Goal: Task Accomplishment & Management: Complete application form

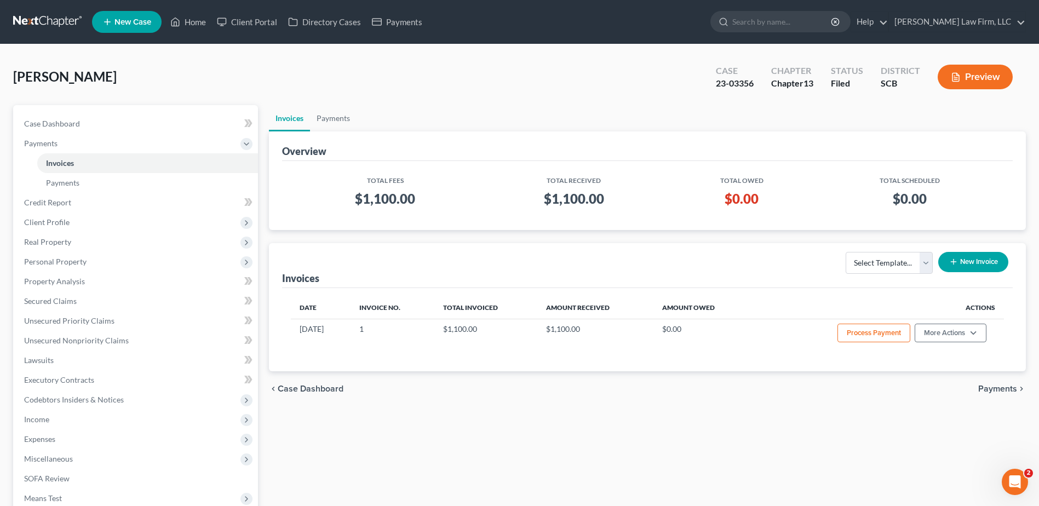
click at [55, 16] on link at bounding box center [48, 22] width 70 height 20
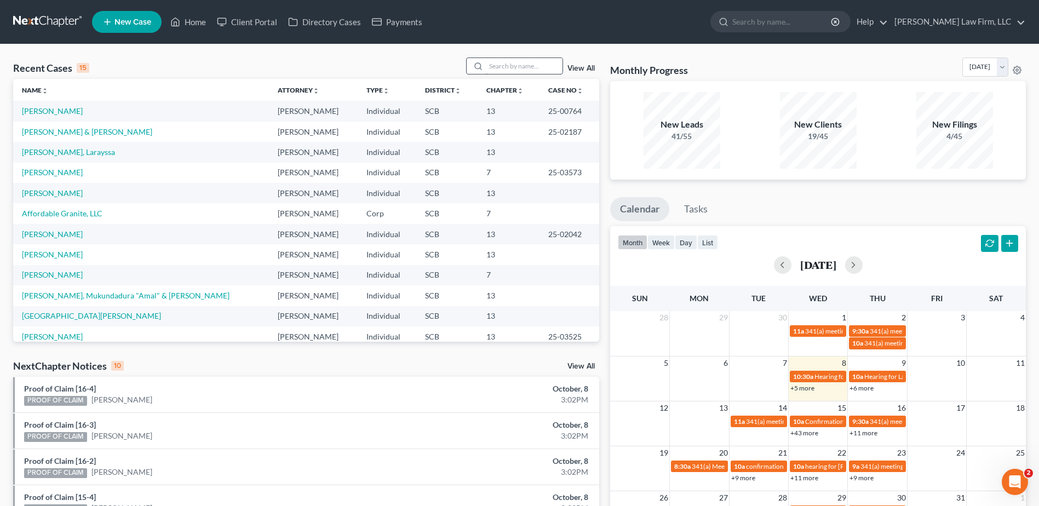
click at [568, 64] on div "View All" at bounding box center [533, 65] width 134 height 17
click at [500, 78] on div "Recent Cases 15 View All" at bounding box center [306, 67] width 586 height 21
click at [511, 69] on input "search" at bounding box center [524, 66] width 77 height 16
type input "nowell"
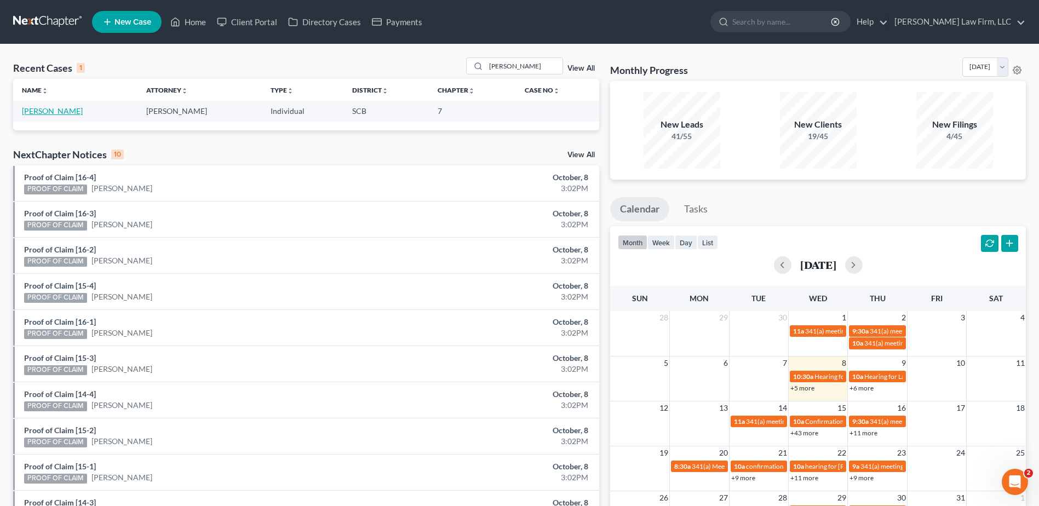
click at [61, 111] on link "Nowell, Laurina" at bounding box center [52, 110] width 61 height 9
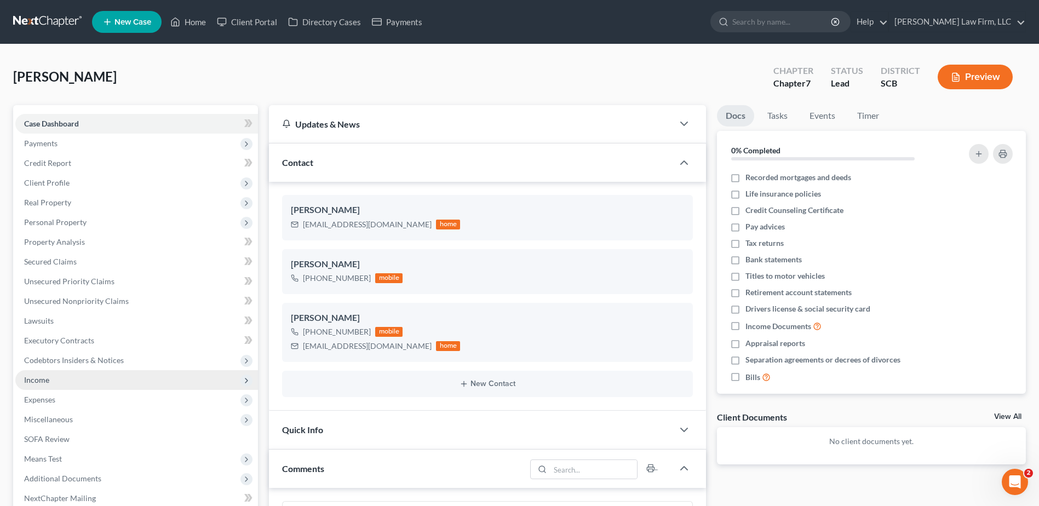
drag, startPoint x: 142, startPoint y: 321, endPoint x: 53, endPoint y: 375, distance: 104.3
click at [53, 375] on span "Income" at bounding box center [136, 380] width 243 height 20
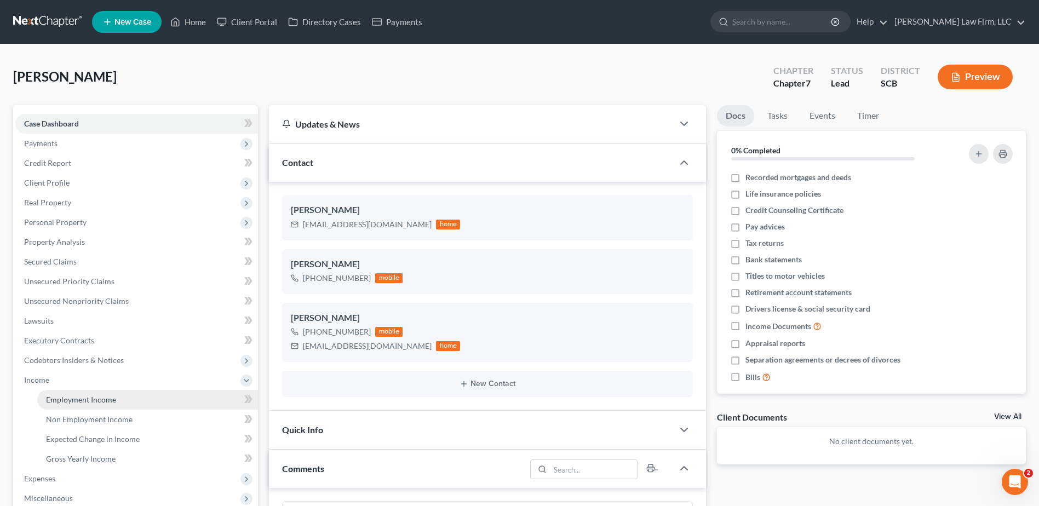
click at [80, 396] on span "Employment Income" at bounding box center [81, 399] width 70 height 9
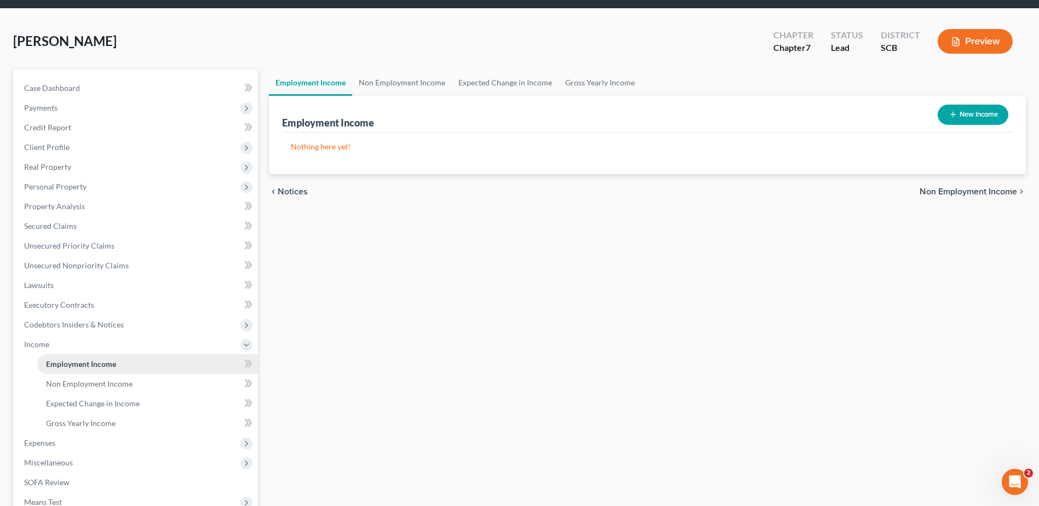
scroll to position [55, 0]
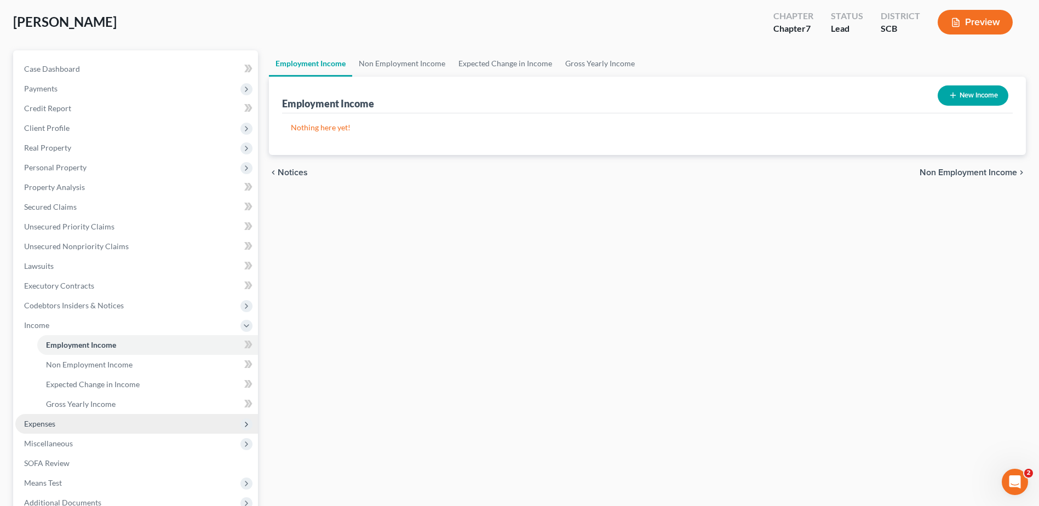
click at [38, 425] on span "Expenses" at bounding box center [39, 423] width 31 height 9
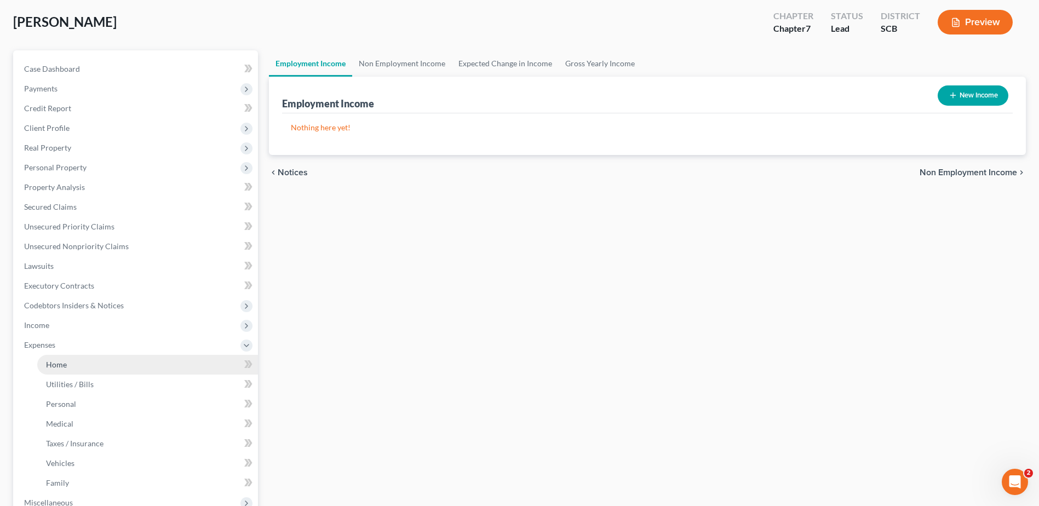
click at [75, 365] on link "Home" at bounding box center [147, 365] width 221 height 20
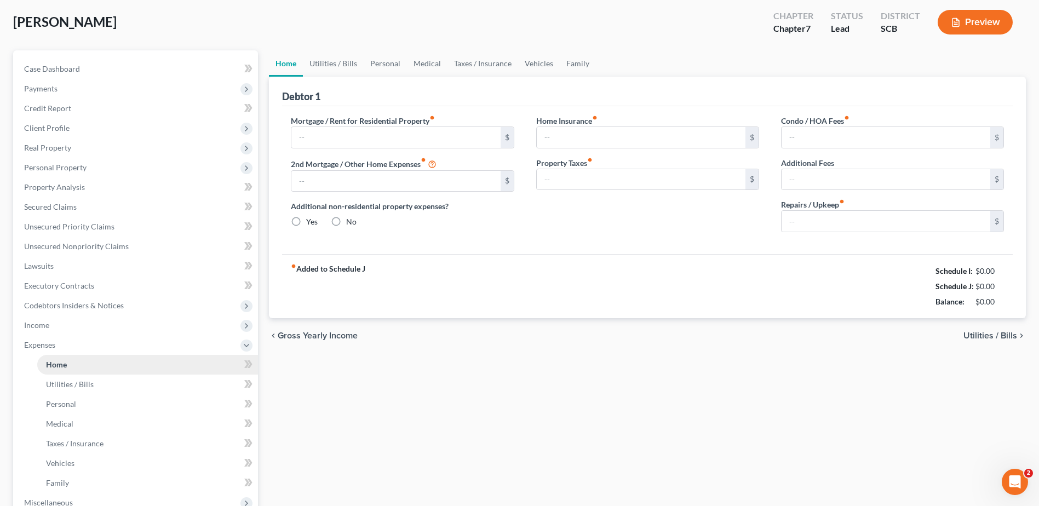
type input "0.00"
radio input "true"
type input "0.00"
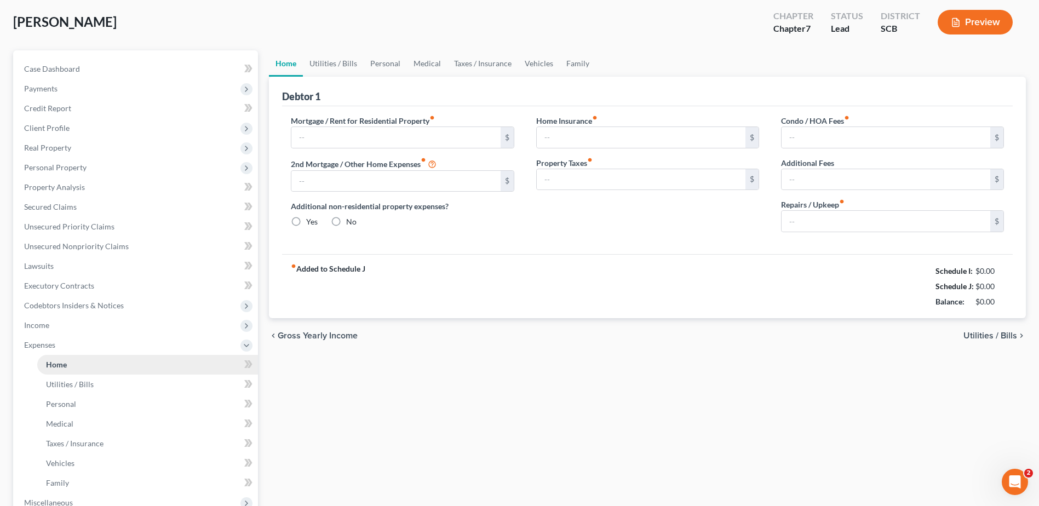
type input "0.00"
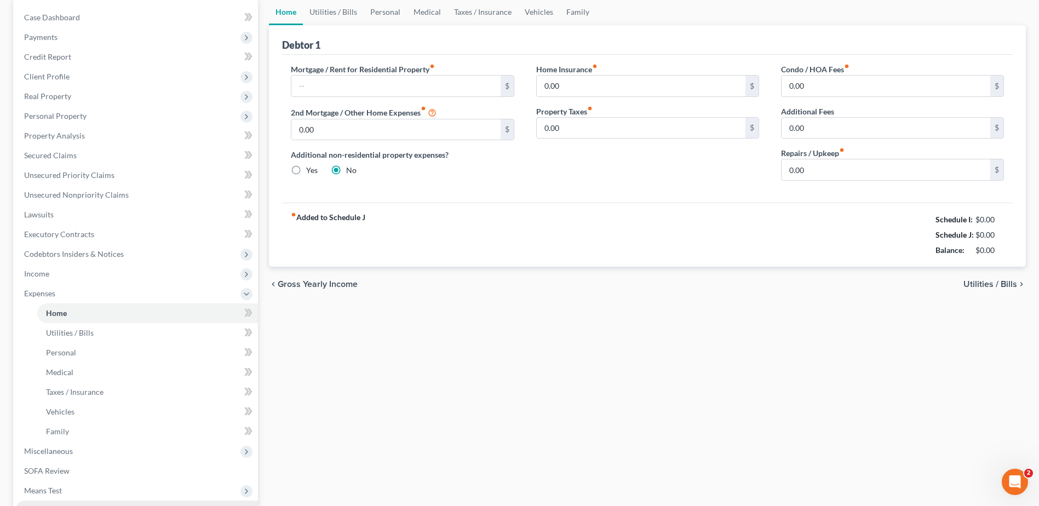
scroll to position [110, 0]
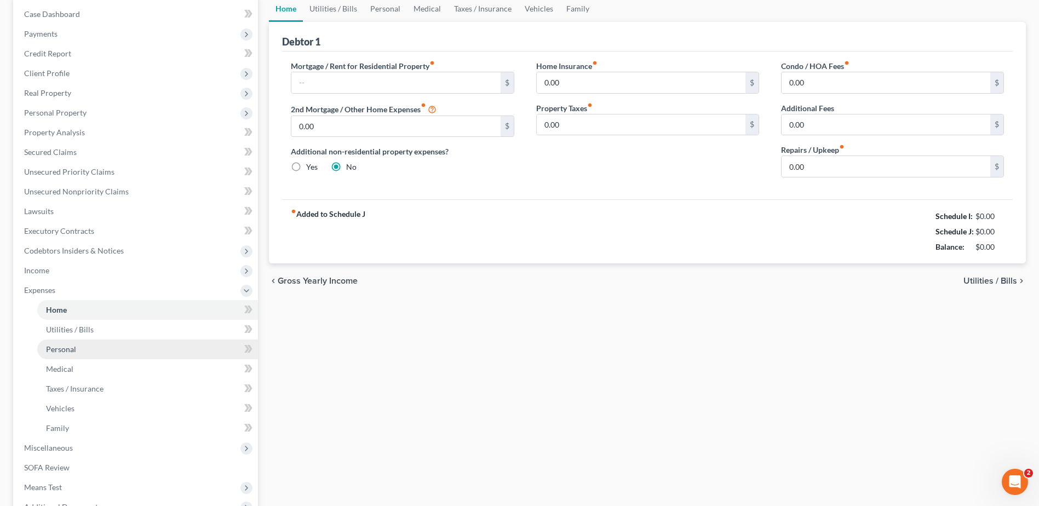
click at [93, 349] on link "Personal" at bounding box center [147, 349] width 221 height 20
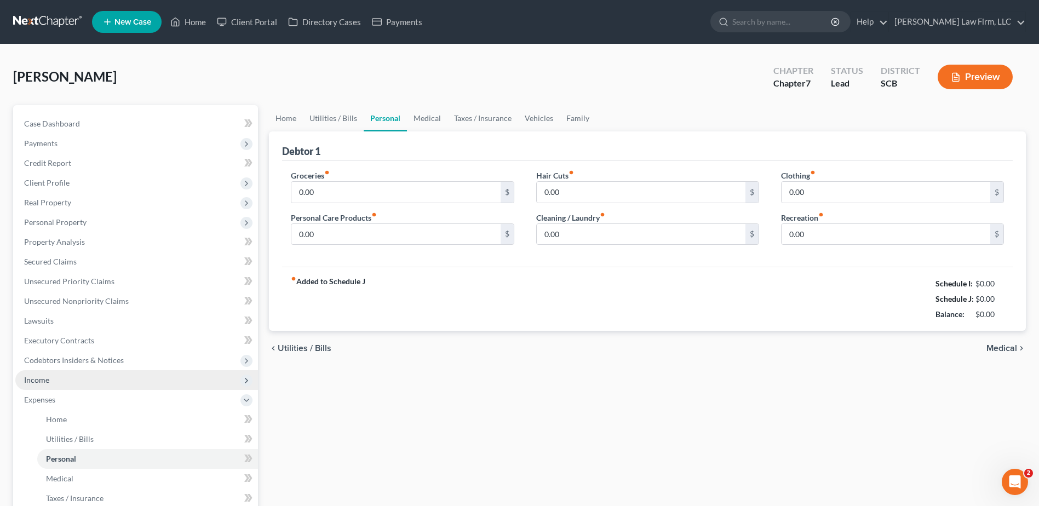
click at [73, 384] on span "Income" at bounding box center [136, 380] width 243 height 20
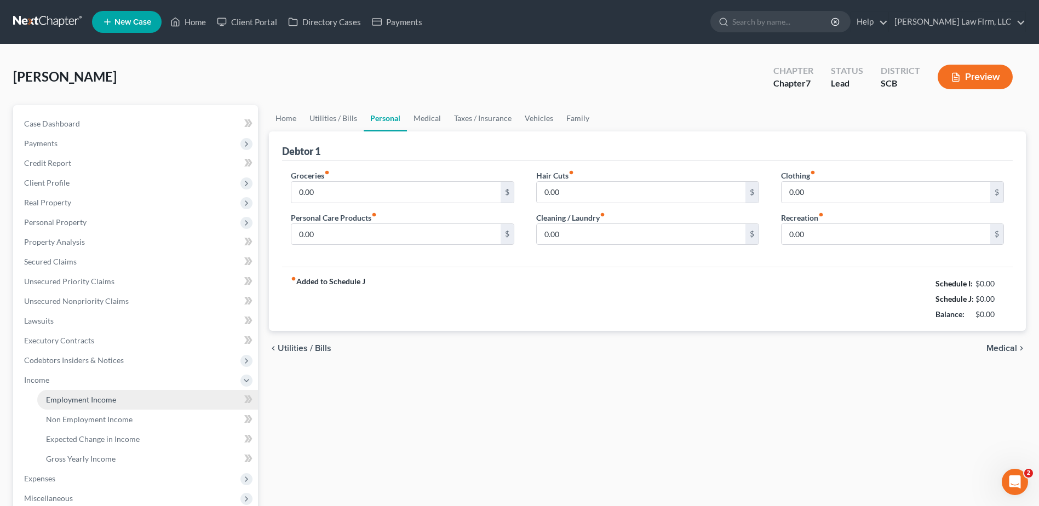
click at [83, 403] on span "Employment Income" at bounding box center [81, 399] width 70 height 9
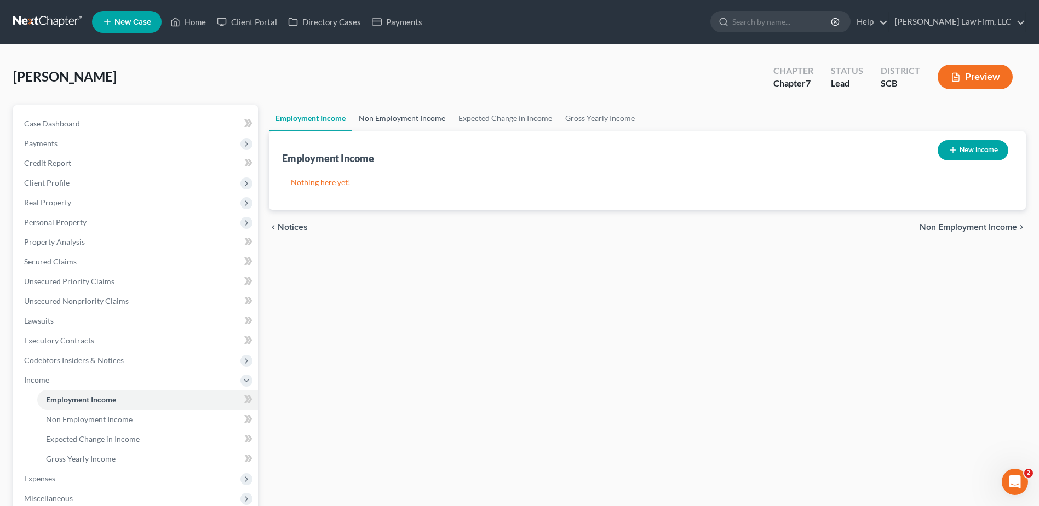
click at [392, 117] on link "Non Employment Income" at bounding box center [402, 118] width 100 height 26
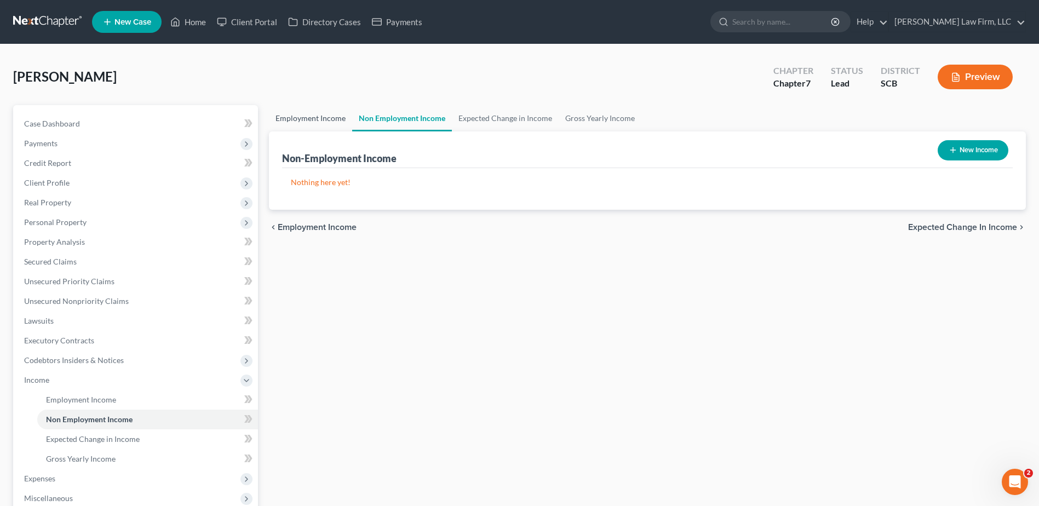
click at [330, 125] on link "Employment Income" at bounding box center [310, 118] width 83 height 26
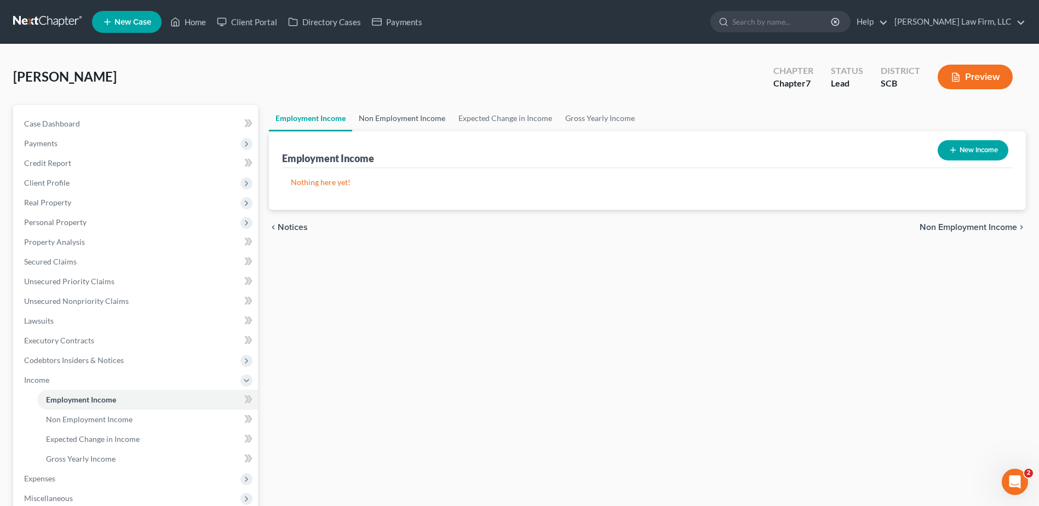
click at [398, 122] on link "Non Employment Income" at bounding box center [402, 118] width 100 height 26
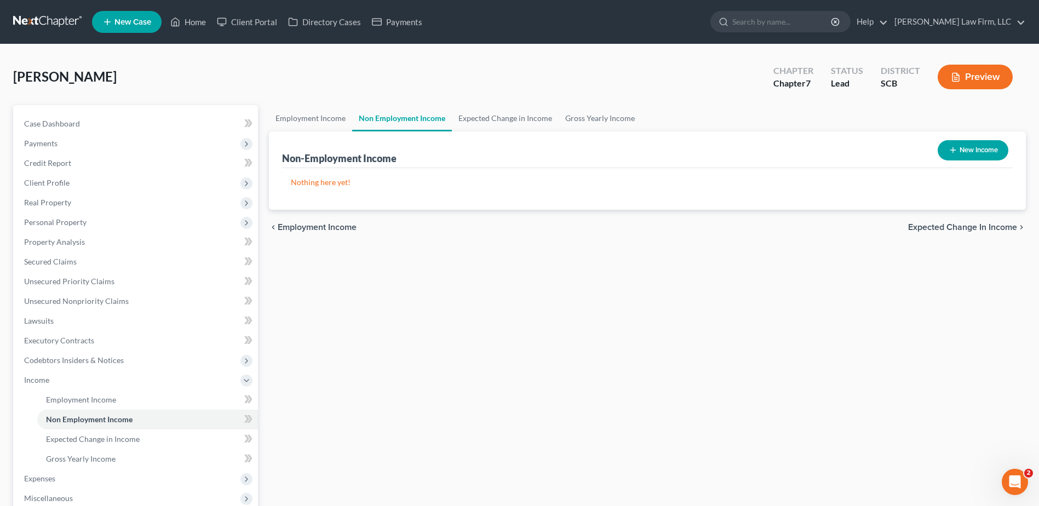
click at [970, 152] on button "New Income" at bounding box center [972, 150] width 71 height 20
select select "0"
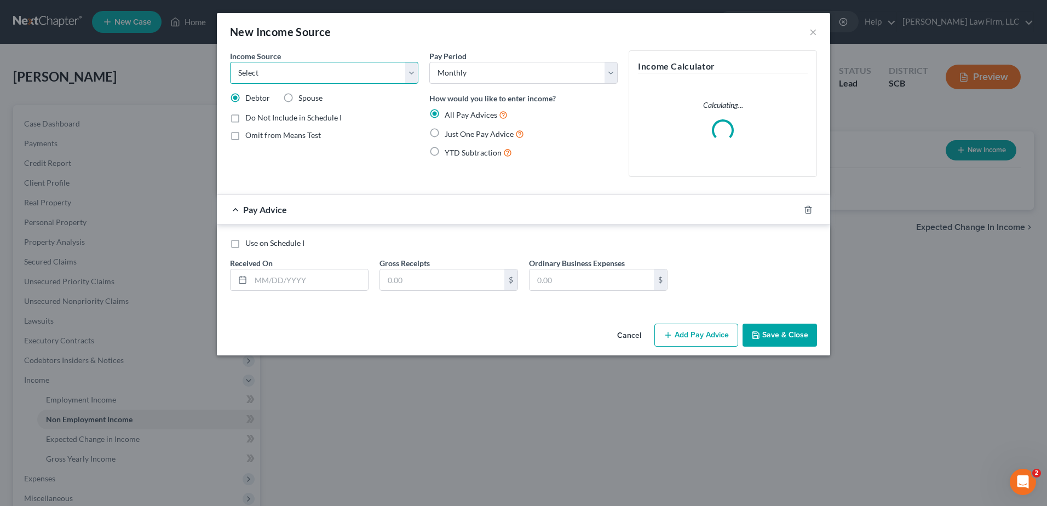
click at [290, 79] on select "Select Unemployment Disability (from employer) Pension Retirement Social Securi…" at bounding box center [324, 73] width 188 height 22
select select "4"
click at [230, 62] on select "Select Unemployment Disability (from employer) Pension Retirement Social Securi…" at bounding box center [324, 73] width 188 height 22
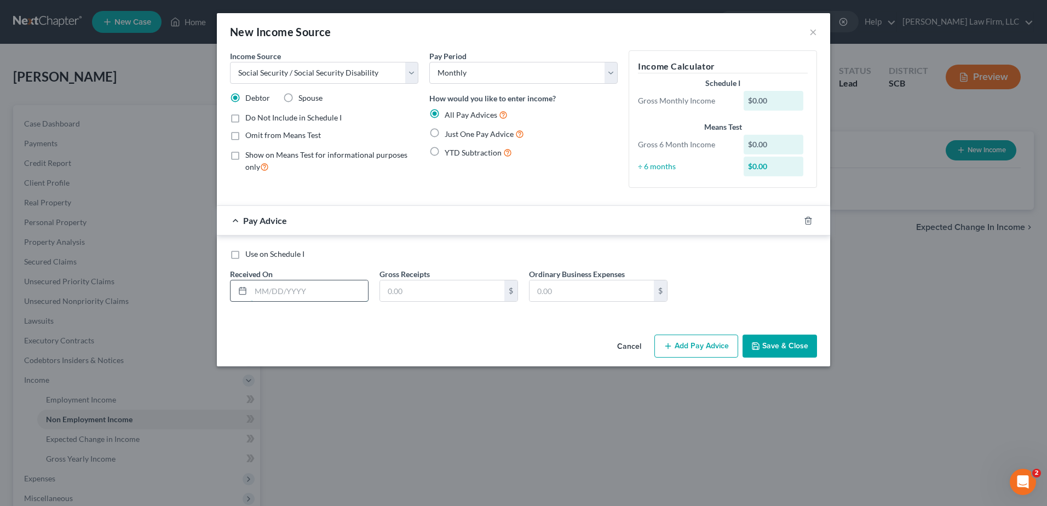
click at [323, 290] on input "text" at bounding box center [309, 290] width 117 height 21
click at [468, 289] on input "text" at bounding box center [442, 290] width 124 height 21
click at [285, 293] on input "text" at bounding box center [309, 290] width 117 height 21
click at [433, 292] on input "text" at bounding box center [442, 290] width 124 height 21
type input "1,477.00"
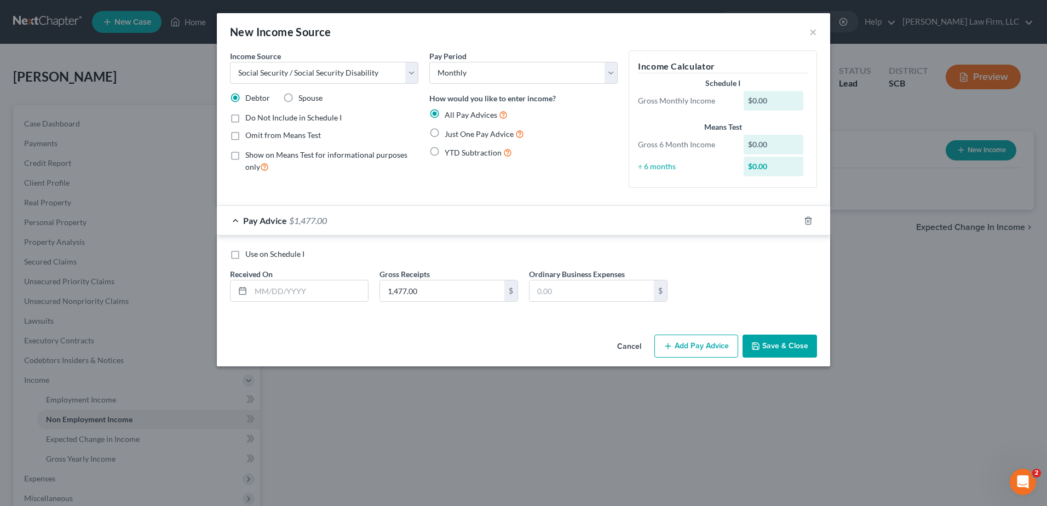
click at [717, 291] on div "Use on Schedule I Received On * Gross Receipts 1,477.00 $ Ordinary Business Exp…" at bounding box center [523, 280] width 598 height 62
click at [329, 299] on input "text" at bounding box center [309, 290] width 117 height 21
click at [337, 266] on div "Use on Schedule I Received On * Gross Receipts 1,477.00 $ Ordinary Business Exp…" at bounding box center [523, 280] width 598 height 62
click at [764, 347] on button "Save & Close" at bounding box center [779, 346] width 74 height 23
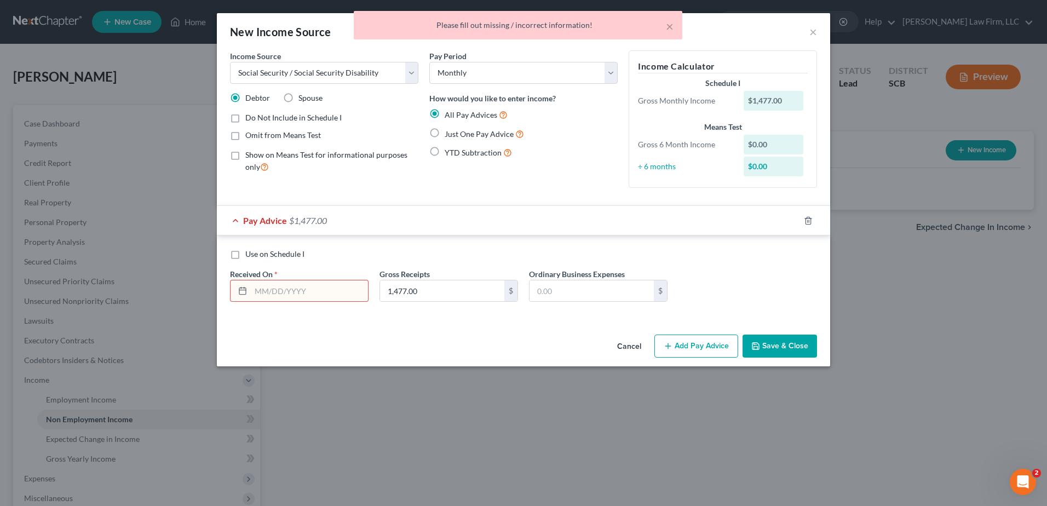
click at [332, 299] on input "text" at bounding box center [309, 290] width 117 height 21
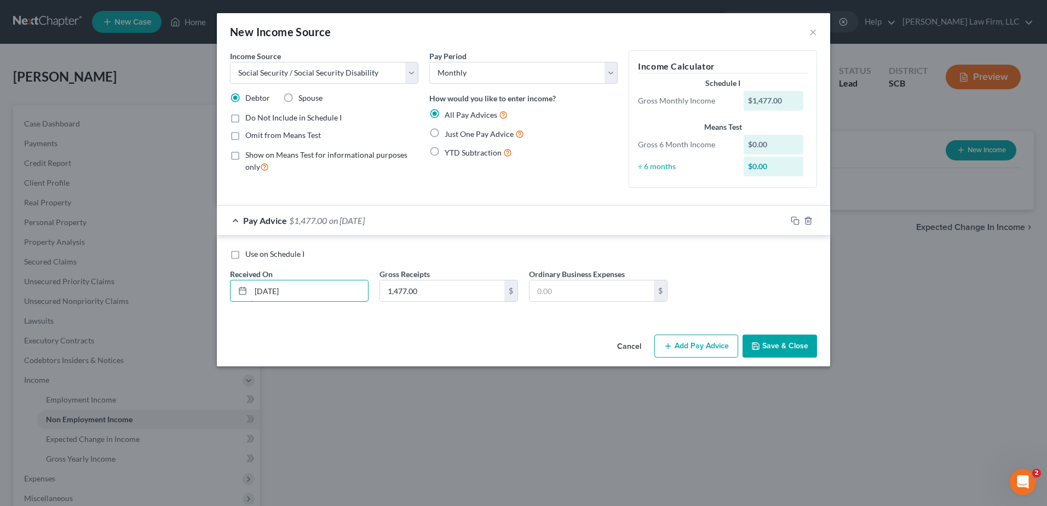
type input "02/13/2025"
click at [770, 339] on button "Save & Close" at bounding box center [779, 346] width 74 height 23
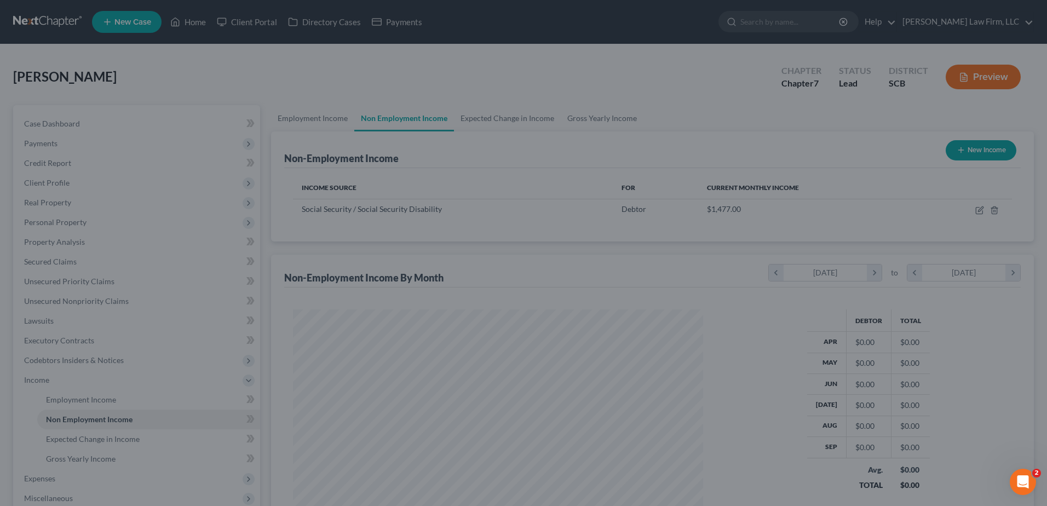
scroll to position [203, 428]
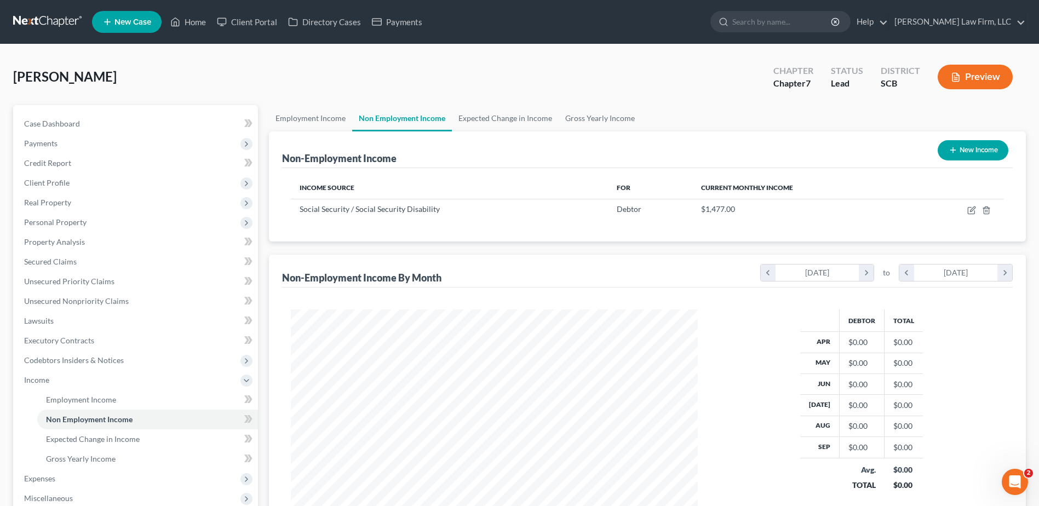
click at [953, 151] on icon "button" at bounding box center [952, 150] width 9 height 9
select select "0"
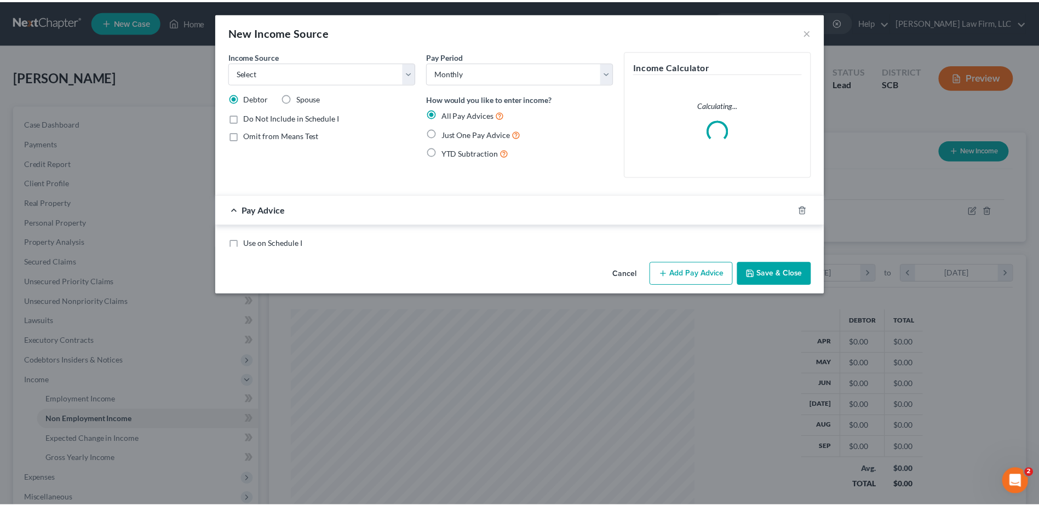
scroll to position [205, 433]
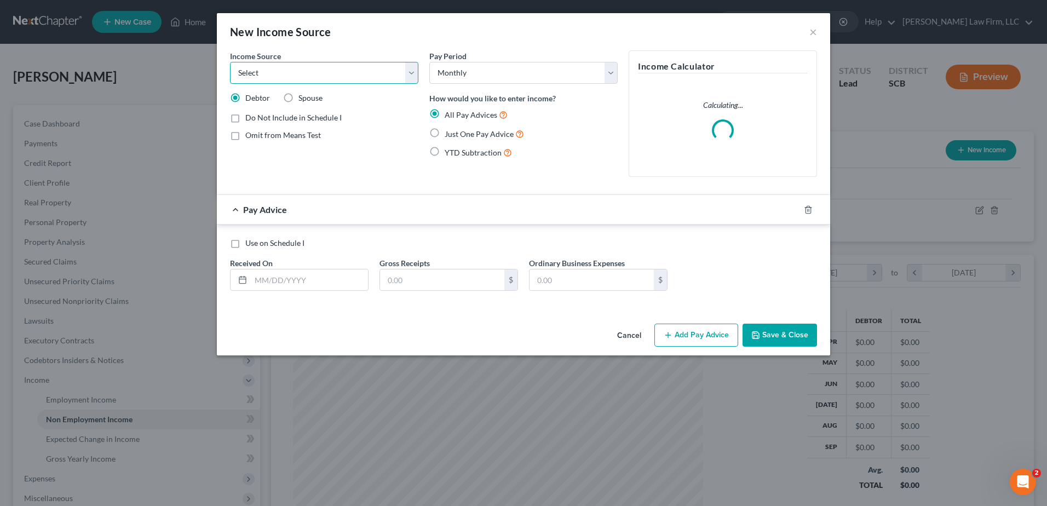
click at [411, 73] on select "Select Unemployment Disability (from employer) Pension Retirement Social Securi…" at bounding box center [324, 73] width 188 height 22
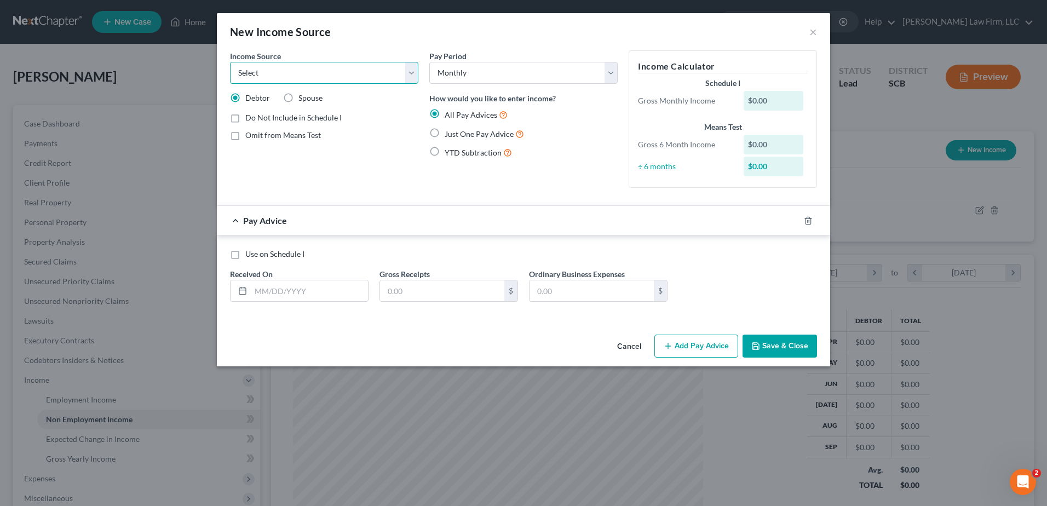
select select "8"
click at [230, 62] on select "Select Unemployment Disability (from employer) Pension Retirement Social Securi…" at bounding box center [324, 73] width 188 height 22
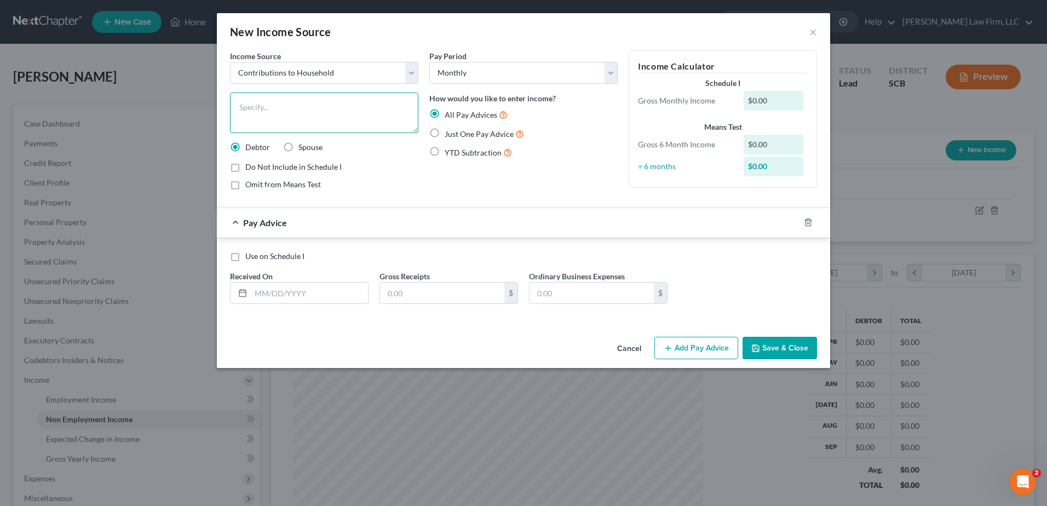
click at [337, 116] on textarea at bounding box center [324, 113] width 188 height 41
type textarea "S"
click at [263, 101] on textarea "(Son give debtor $400.00 a month towards rent)" at bounding box center [324, 113] width 188 height 41
click at [262, 110] on textarea "(Son give debtor $400.00 a month towards rent)" at bounding box center [324, 113] width 188 height 41
click at [375, 107] on textarea "(Son gives debtor $400.00 a month towards rent)" at bounding box center [324, 113] width 188 height 41
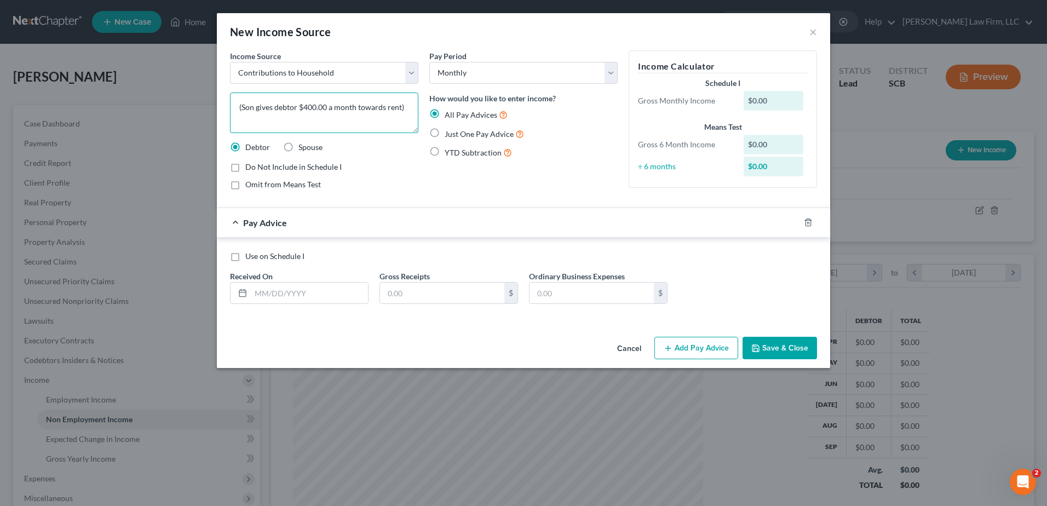
click at [382, 106] on textarea "(Son gives debtor $400.00 a month towards rent)" at bounding box center [324, 113] width 188 height 41
type textarea "(Son gives debtor $400.00 a month towards rent)"
click at [324, 297] on input "text" at bounding box center [309, 293] width 117 height 21
type input "04/01/2025"
click at [445, 303] on input "text" at bounding box center [442, 293] width 124 height 21
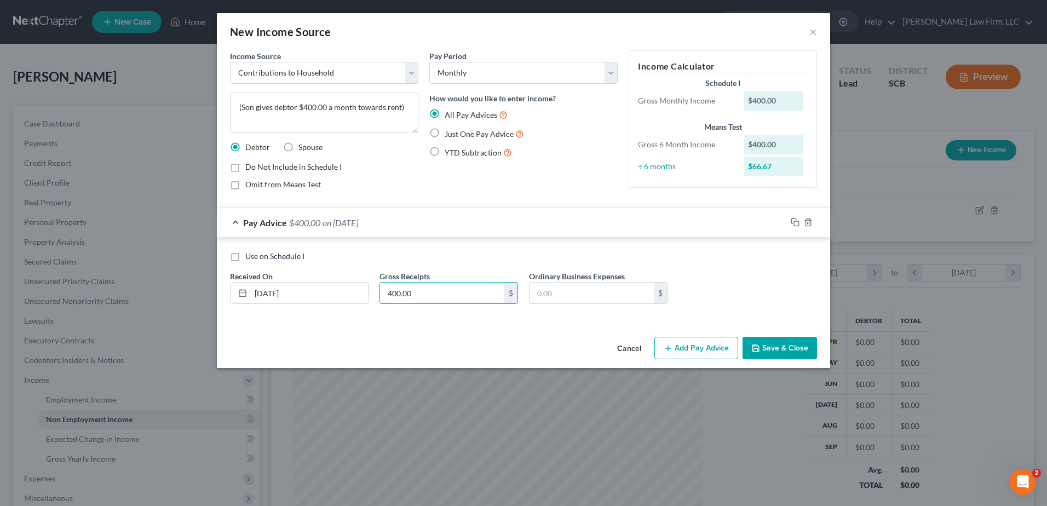
type input "400.00"
click at [772, 340] on button "Save & Close" at bounding box center [779, 348] width 74 height 23
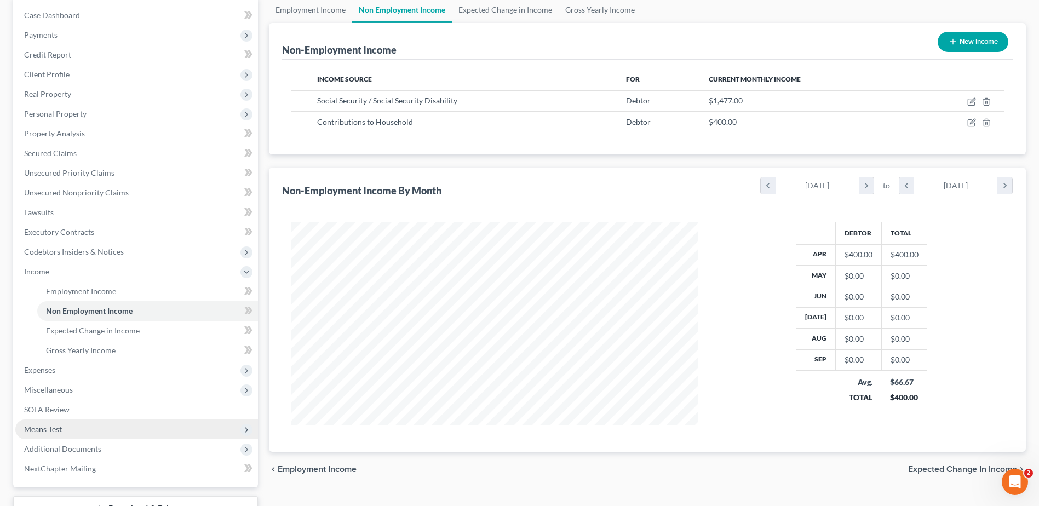
scroll to position [110, 0]
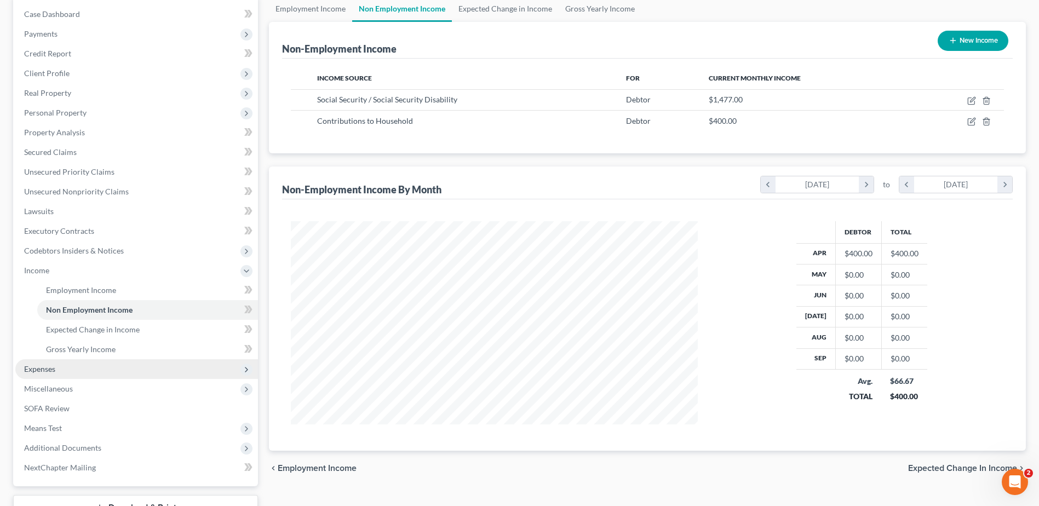
click at [68, 378] on span "Expenses" at bounding box center [136, 369] width 243 height 20
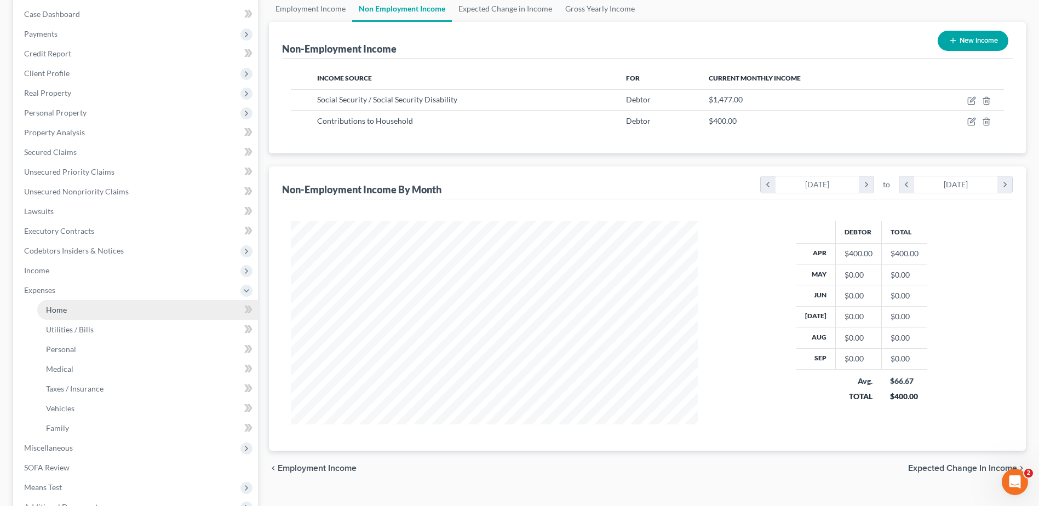
click at [78, 313] on link "Home" at bounding box center [147, 310] width 221 height 20
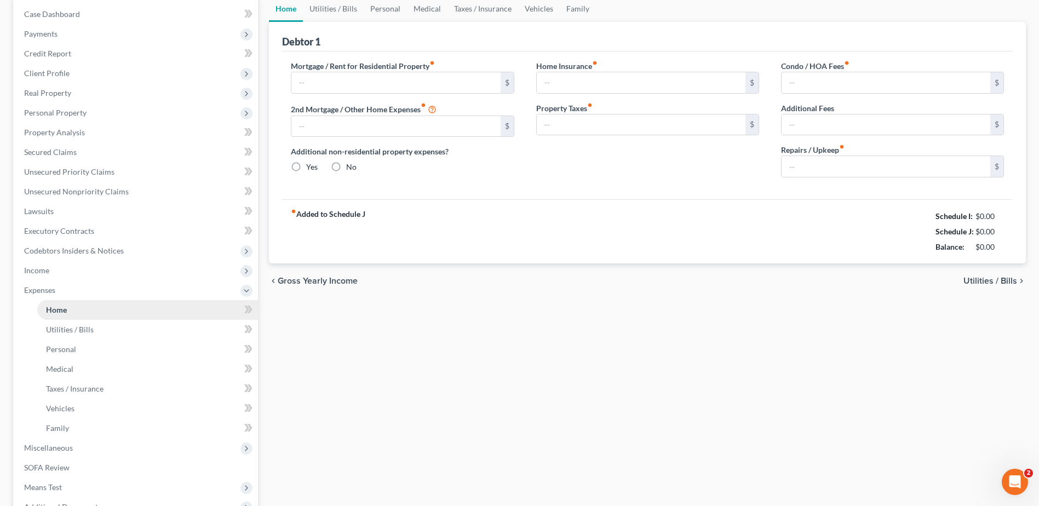
scroll to position [11, 0]
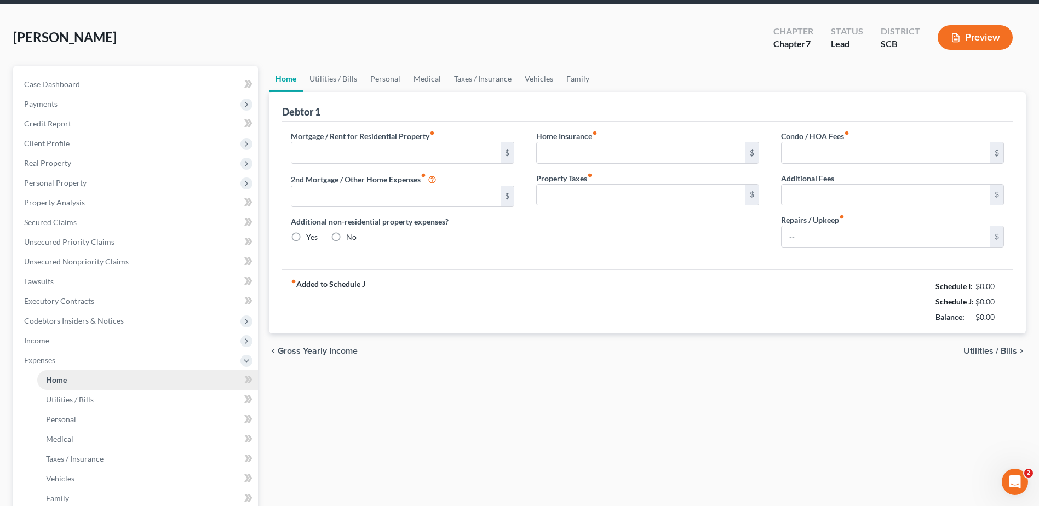
type input "0.00"
radio input "true"
type input "0.00"
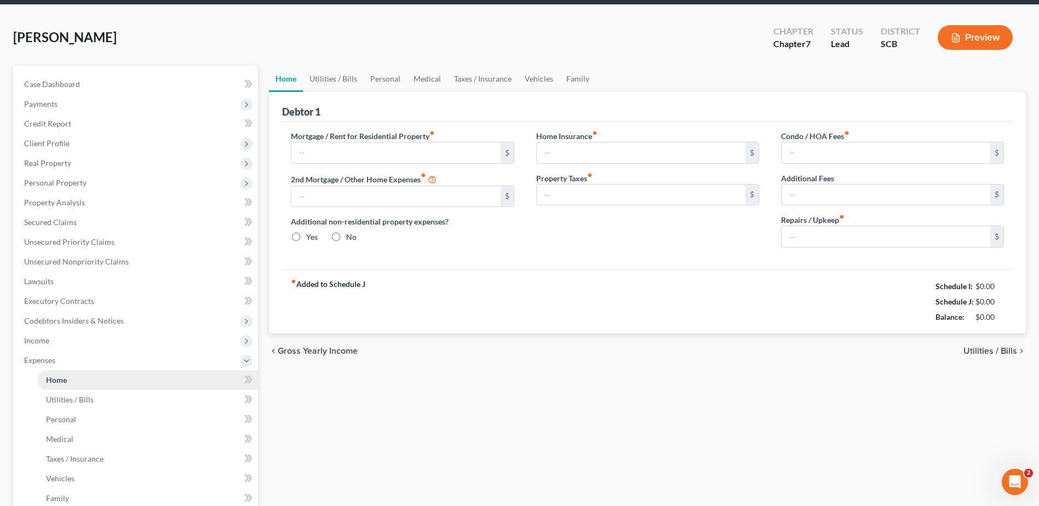
type input "0.00"
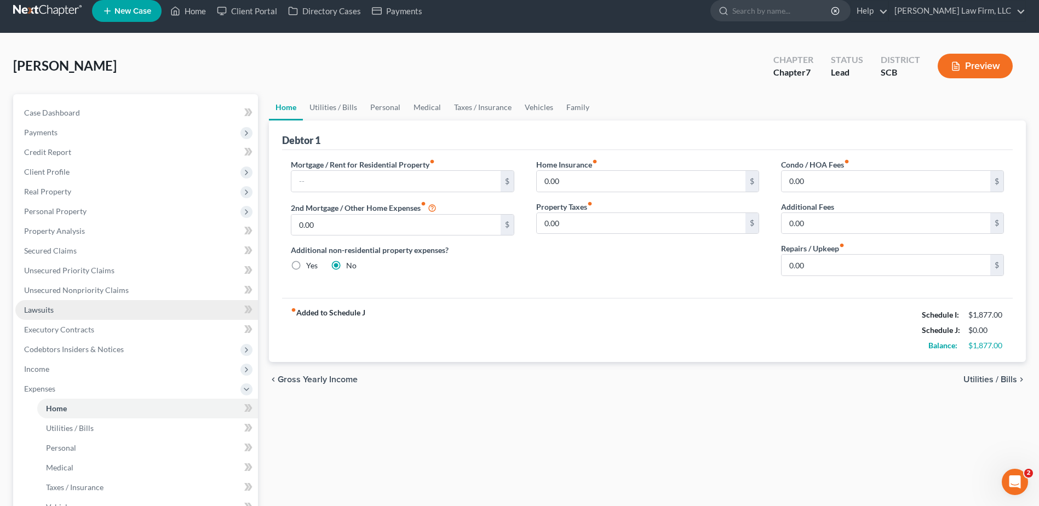
scroll to position [0, 0]
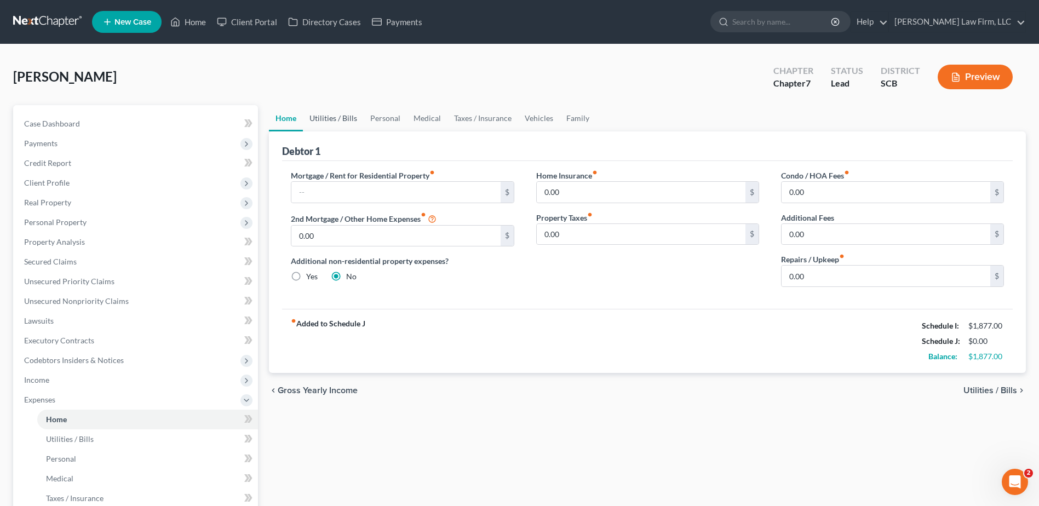
click at [337, 119] on link "Utilities / Bills" at bounding box center [333, 118] width 61 height 26
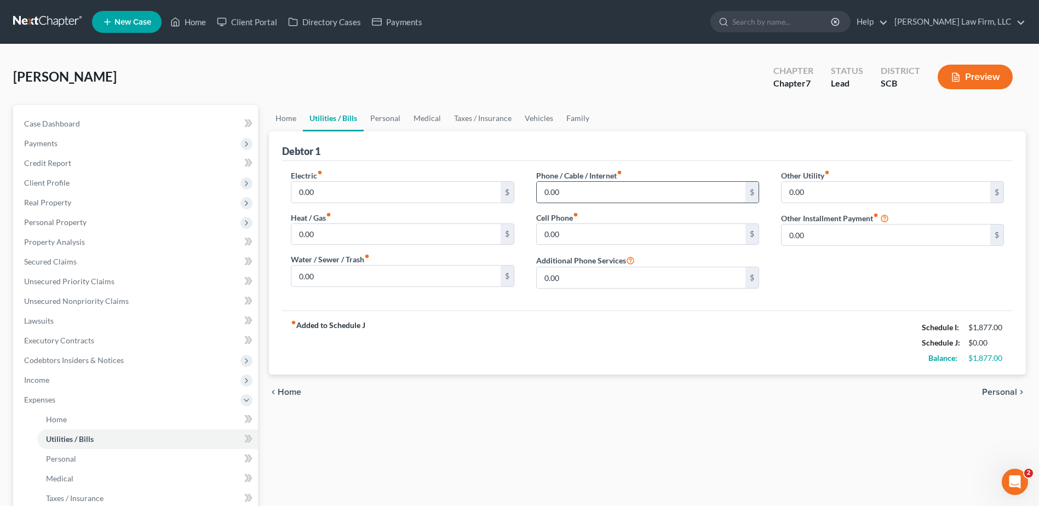
click at [624, 194] on input "0.00" at bounding box center [641, 192] width 209 height 21
click at [389, 118] on link "Personal" at bounding box center [385, 118] width 43 height 26
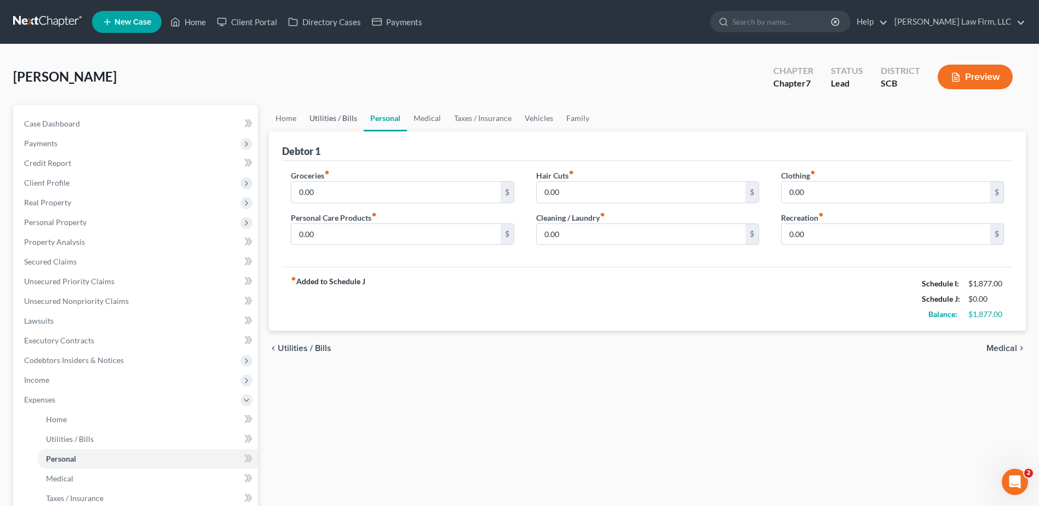
click at [352, 121] on link "Utilities / Bills" at bounding box center [333, 118] width 61 height 26
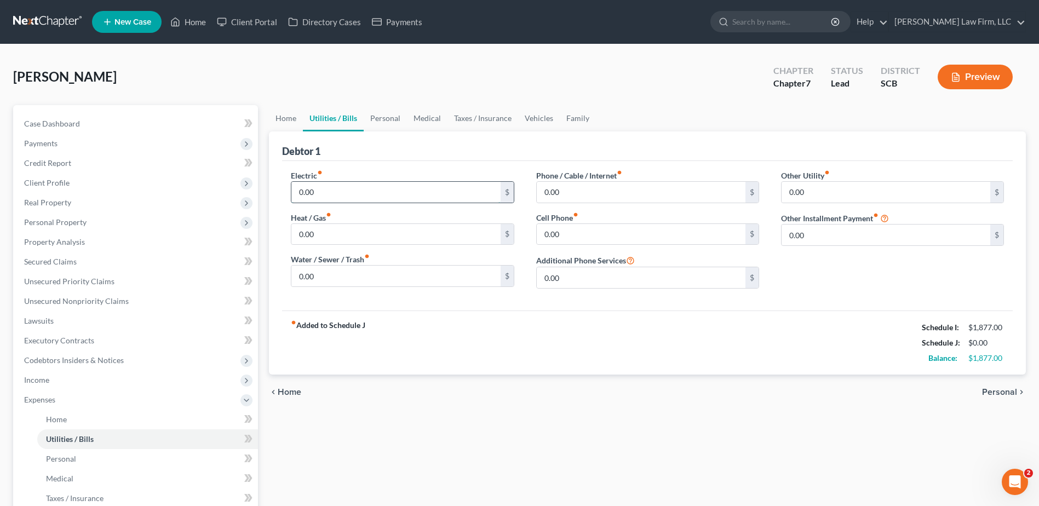
click at [357, 192] on input "0.00" at bounding box center [395, 192] width 209 height 21
click at [42, 28] on link at bounding box center [48, 22] width 70 height 20
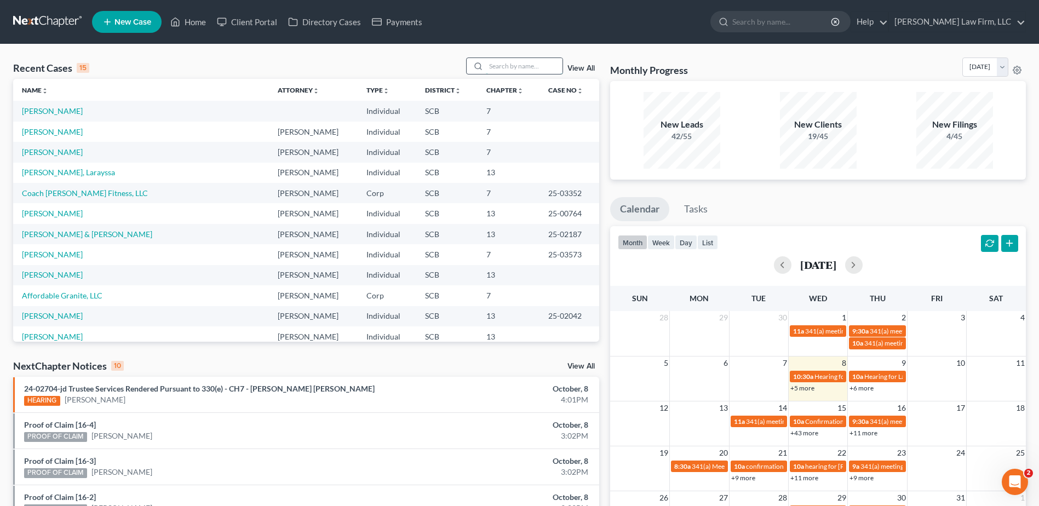
click at [489, 69] on input "search" at bounding box center [524, 66] width 77 height 16
click at [509, 70] on input "search" at bounding box center [524, 66] width 77 height 16
type input "vaughn"
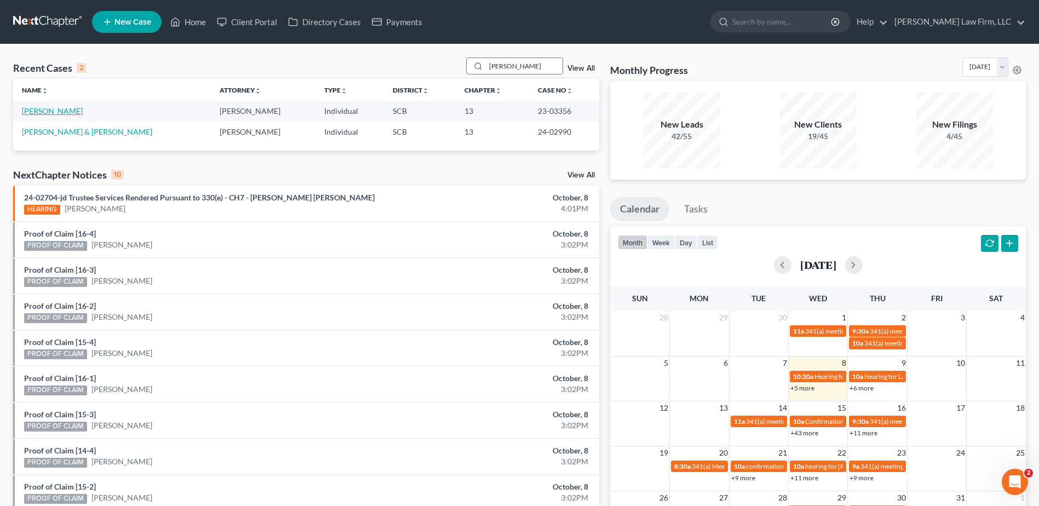
click at [49, 111] on link "[PERSON_NAME]" at bounding box center [52, 110] width 61 height 9
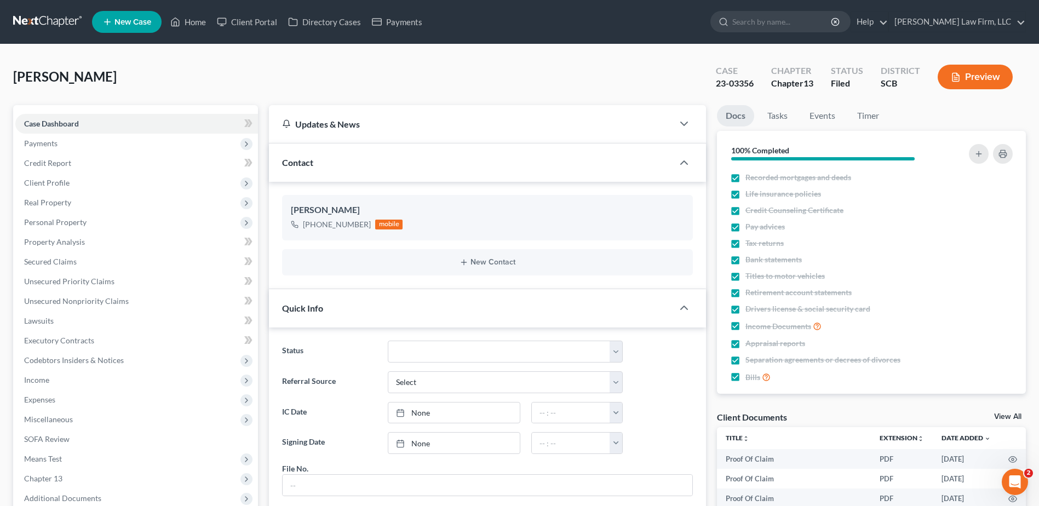
click at [44, 22] on link at bounding box center [48, 22] width 70 height 20
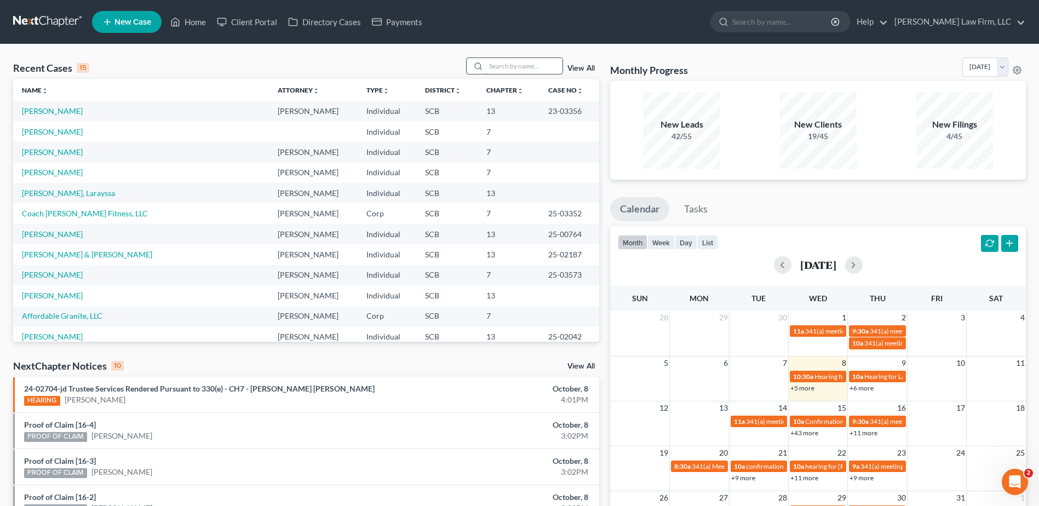
click at [511, 62] on input "search" at bounding box center [524, 66] width 77 height 16
type input "herman"
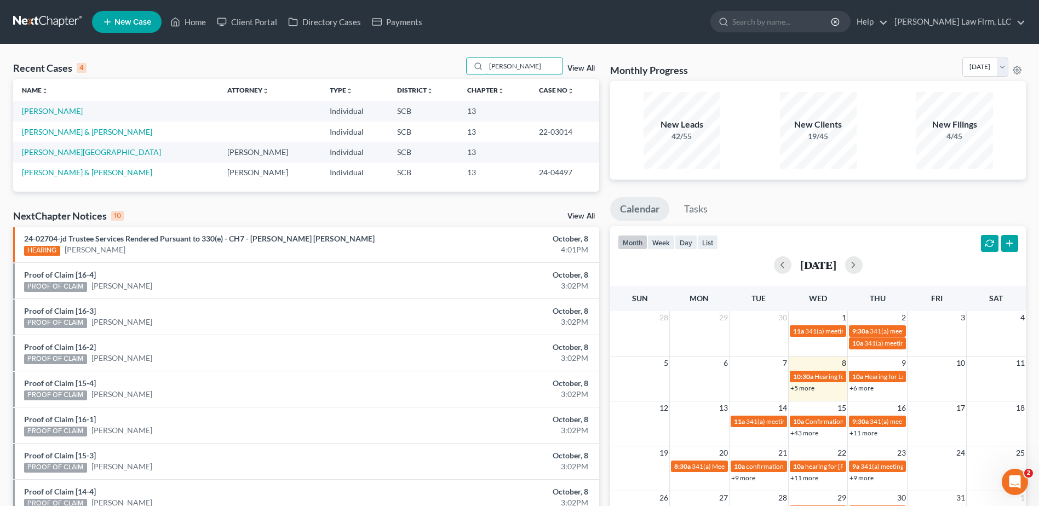
drag, startPoint x: 528, startPoint y: 64, endPoint x: 320, endPoint y: 96, distance: 210.6
click at [320, 96] on div "Recent Cases 4 herman View All Name unfold_more expand_more expand_less Attorne…" at bounding box center [306, 124] width 586 height 134
type input "davis"
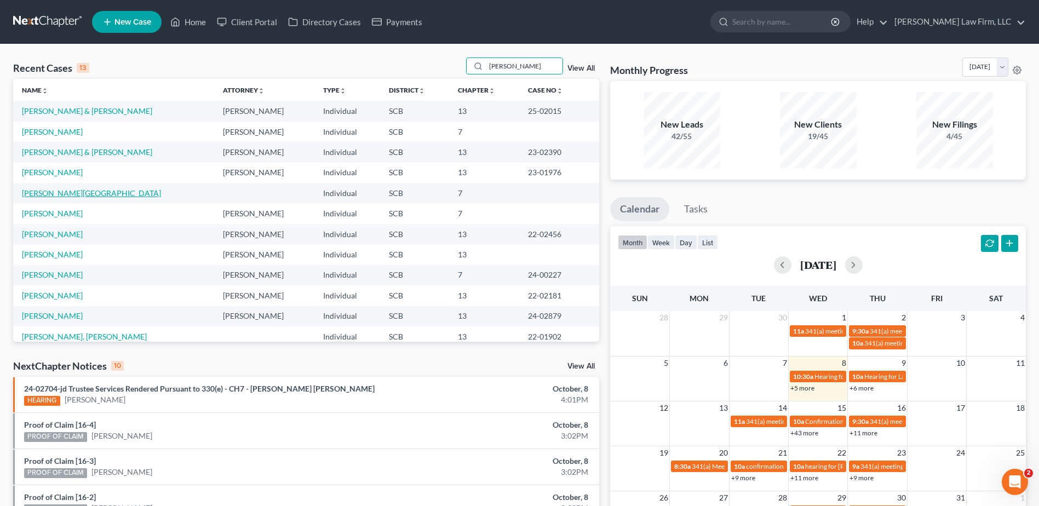
click at [58, 195] on link "Davis, Tangela" at bounding box center [91, 192] width 139 height 9
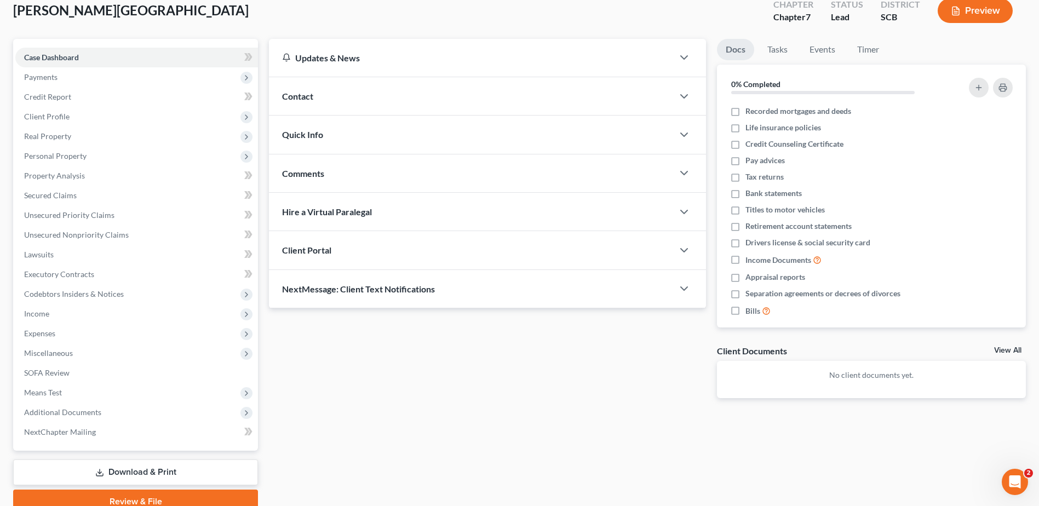
scroll to position [116, 0]
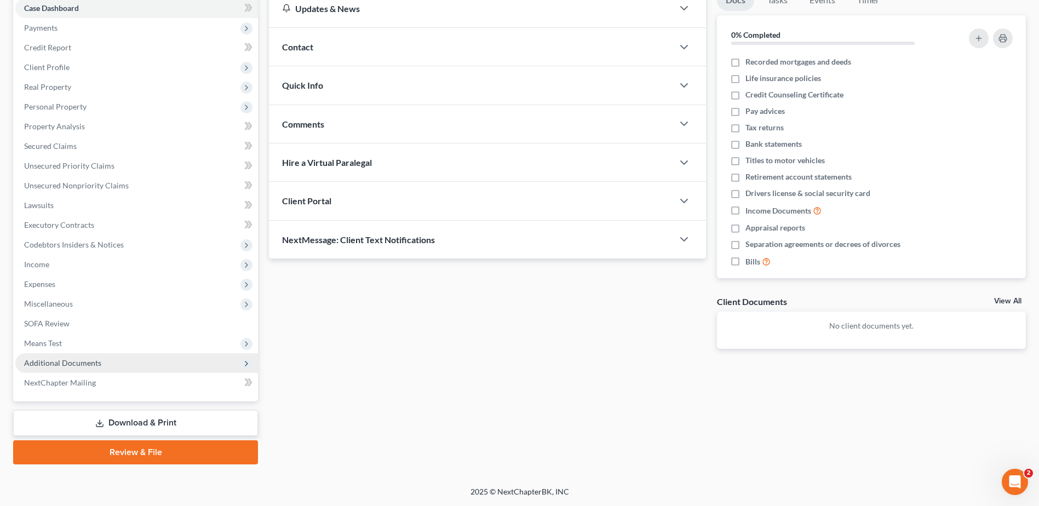
click at [75, 364] on span "Additional Documents" at bounding box center [62, 362] width 77 height 9
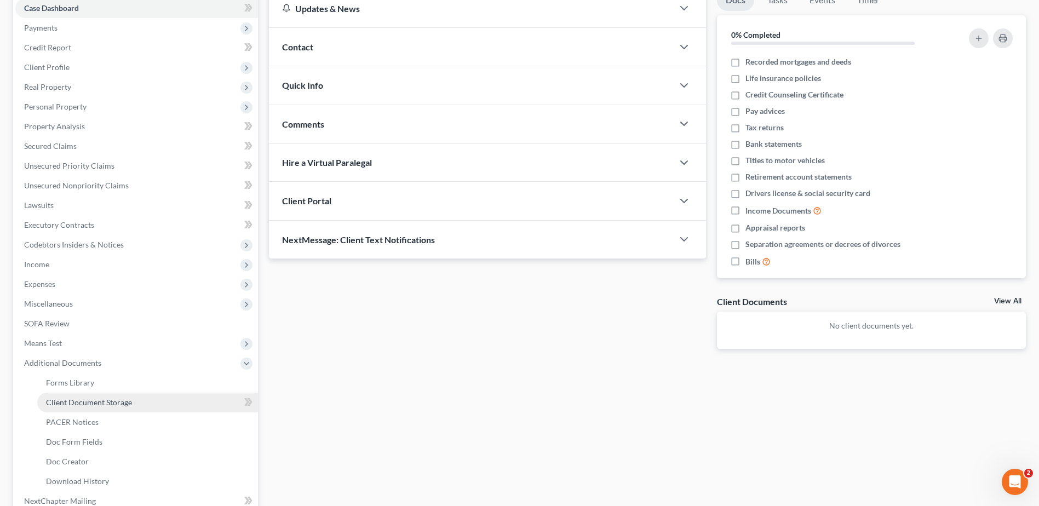
click at [106, 404] on span "Client Document Storage" at bounding box center [89, 402] width 86 height 9
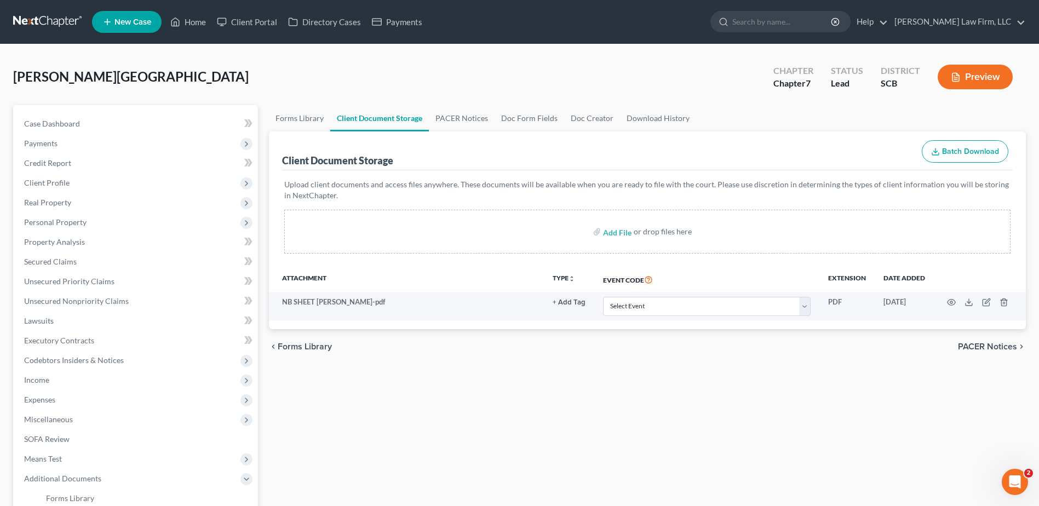
click at [454, 372] on div "Forms Library Client Document Storage PACER Notices Doc Form Fields Doc Creator…" at bounding box center [647, 401] width 768 height 593
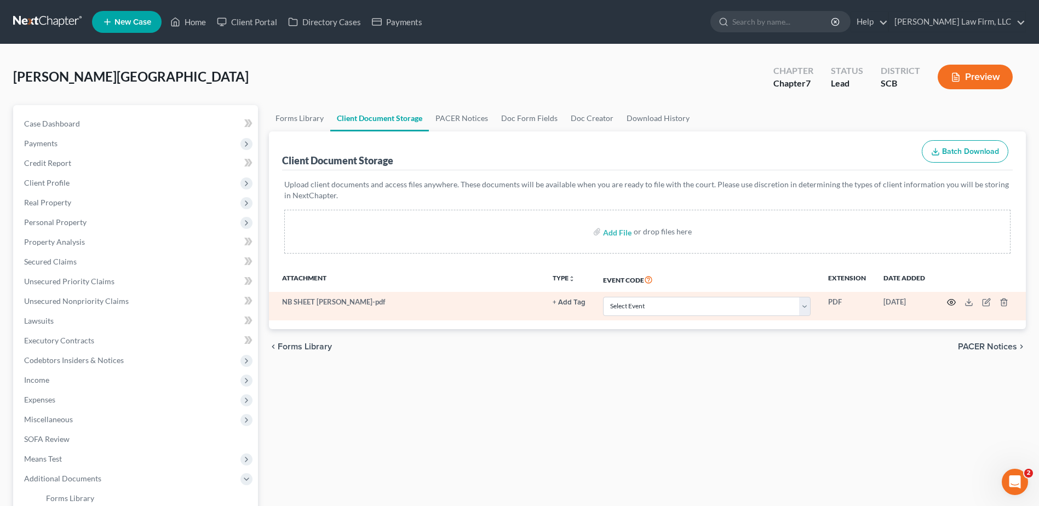
click at [951, 301] on icon "button" at bounding box center [951, 302] width 9 height 9
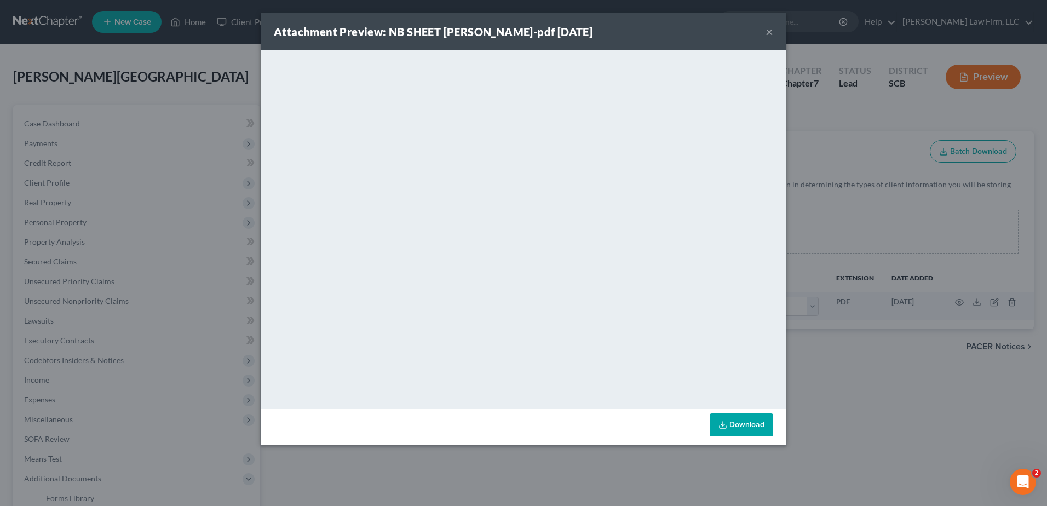
click at [758, 32] on div "Attachment Preview: NB SHEET DAVIS HERMAN-pdf 10/08/2025 ×" at bounding box center [524, 31] width 526 height 37
click at [767, 33] on button "×" at bounding box center [769, 31] width 8 height 13
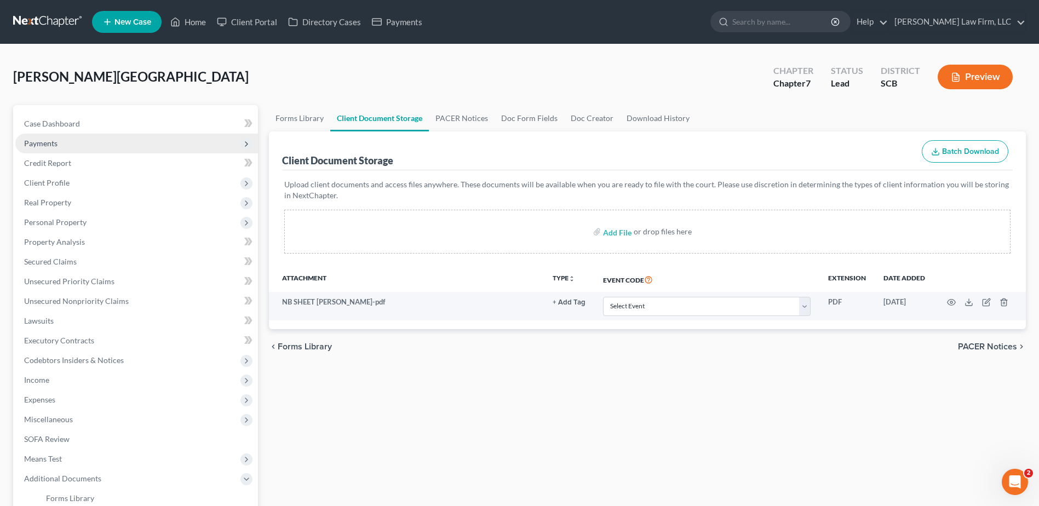
click at [54, 142] on span "Payments" at bounding box center [40, 143] width 33 height 9
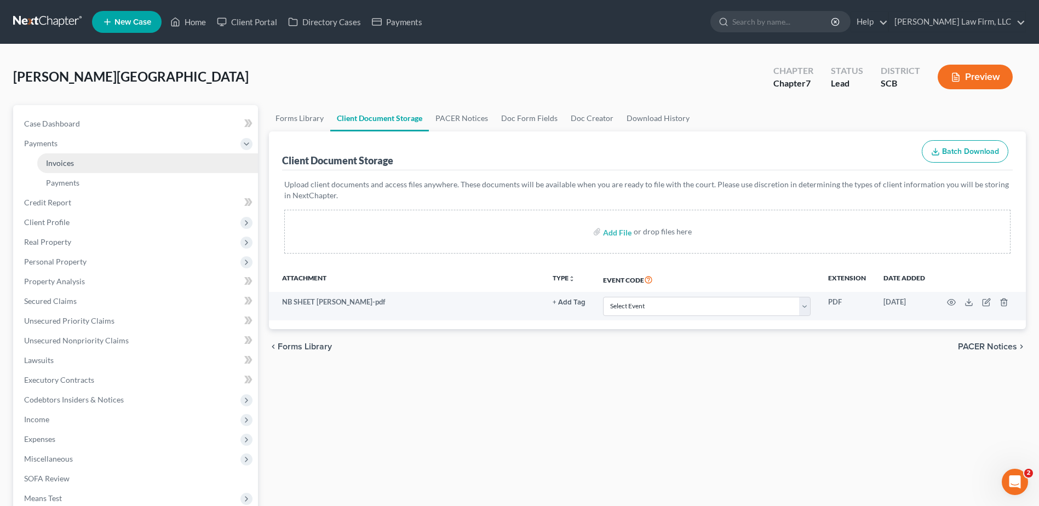
click at [71, 164] on span "Invoices" at bounding box center [60, 162] width 28 height 9
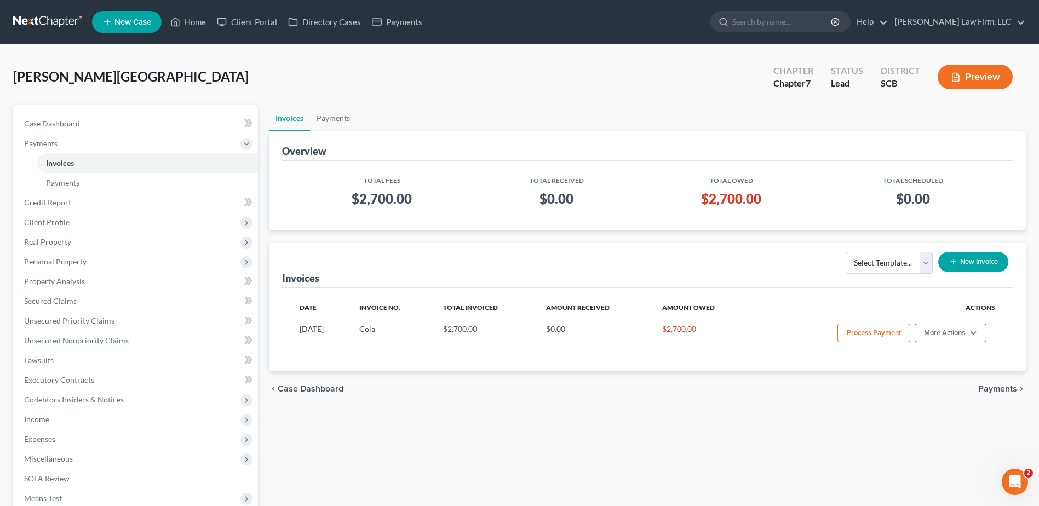
click at [51, 14] on link at bounding box center [48, 22] width 70 height 20
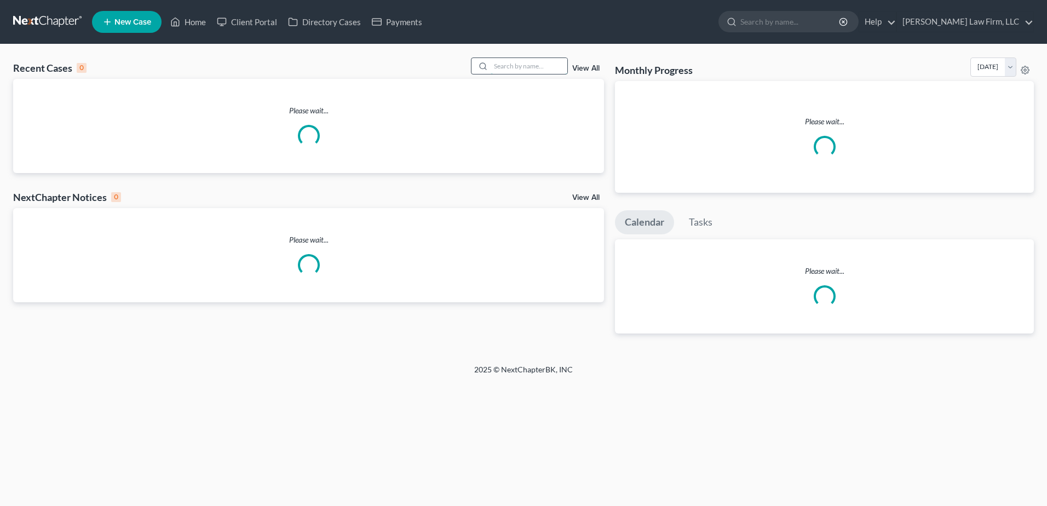
click at [515, 62] on input "search" at bounding box center [529, 66] width 77 height 16
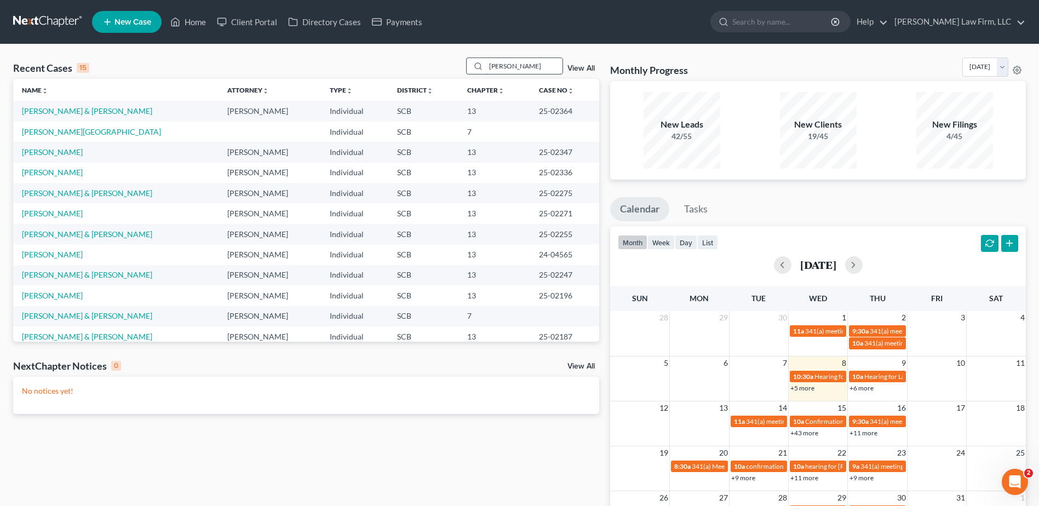
type input "[PERSON_NAME]"
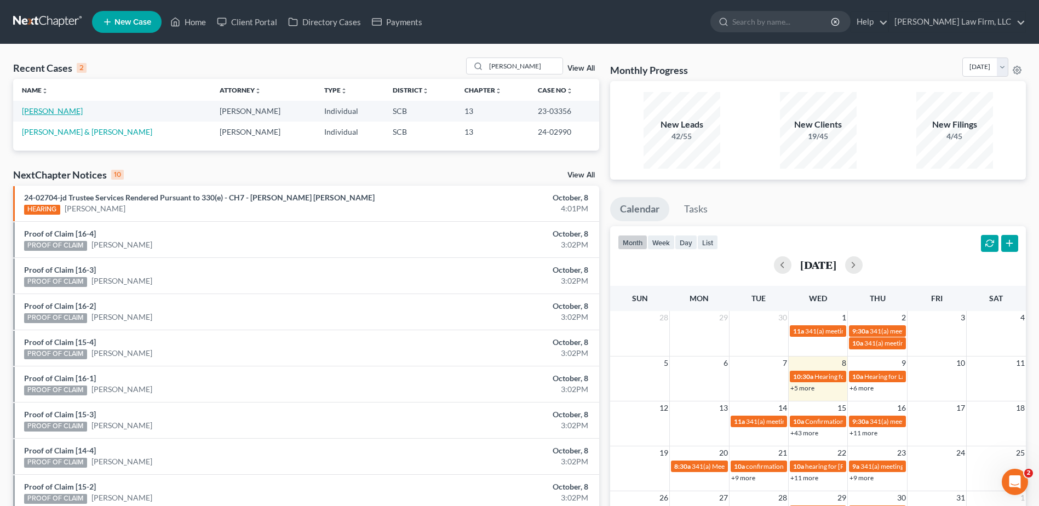
click at [58, 112] on link "[PERSON_NAME]" at bounding box center [52, 110] width 61 height 9
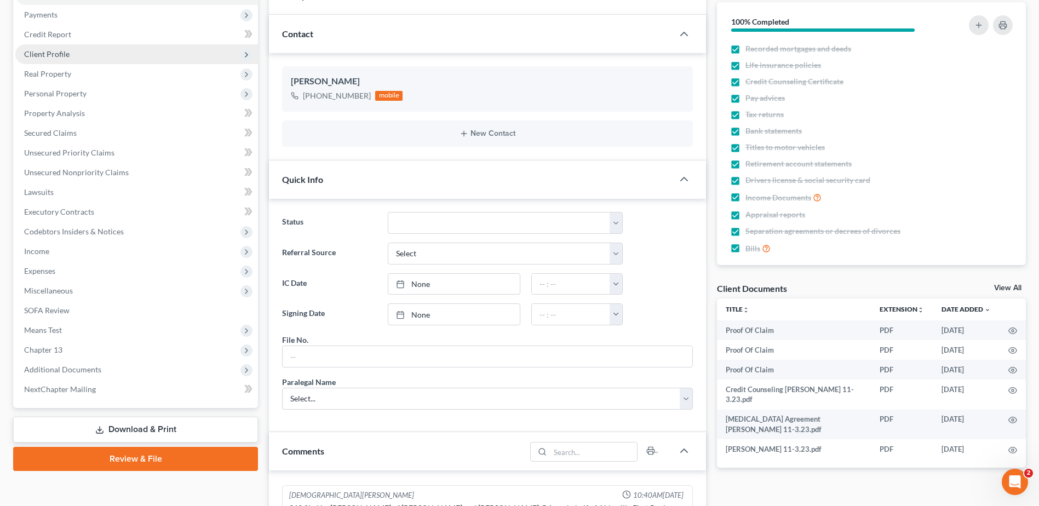
scroll to position [110, 0]
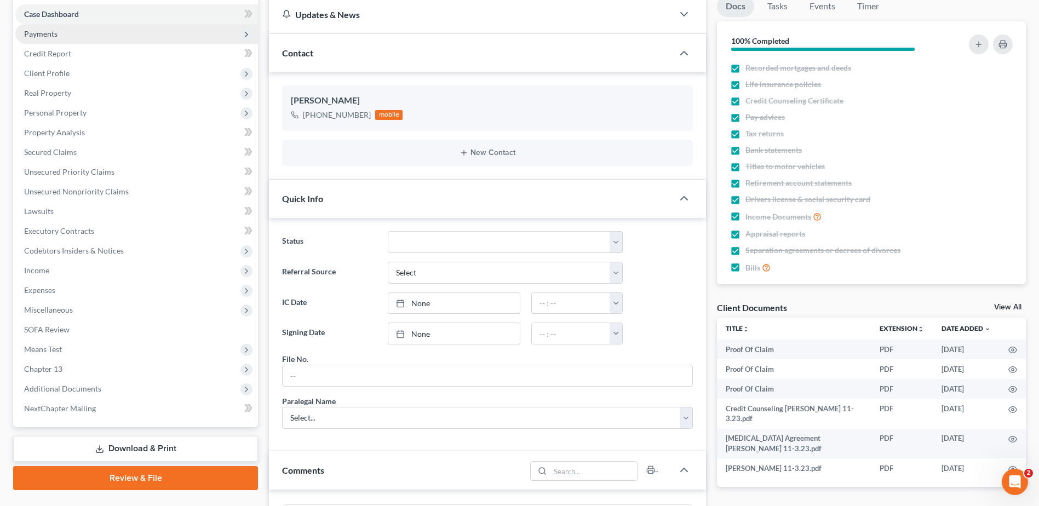
click at [62, 34] on span "Payments" at bounding box center [136, 34] width 243 height 20
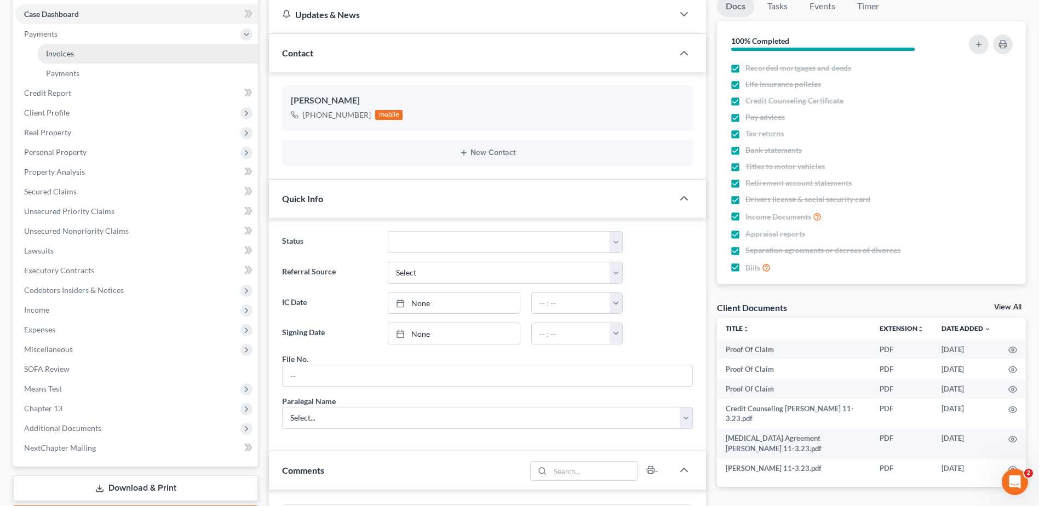
click at [89, 55] on link "Invoices" at bounding box center [147, 54] width 221 height 20
